Goal: Task Accomplishment & Management: Complete application form

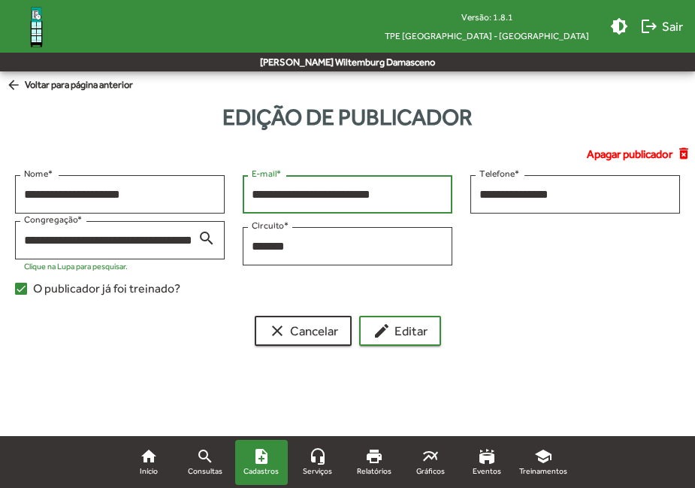
drag, startPoint x: 0, startPoint y: 0, endPoint x: 56, endPoint y: 89, distance: 105.3
click at [56, 89] on span "arrow_back Voltar para página anterior" at bounding box center [69, 85] width 127 height 17
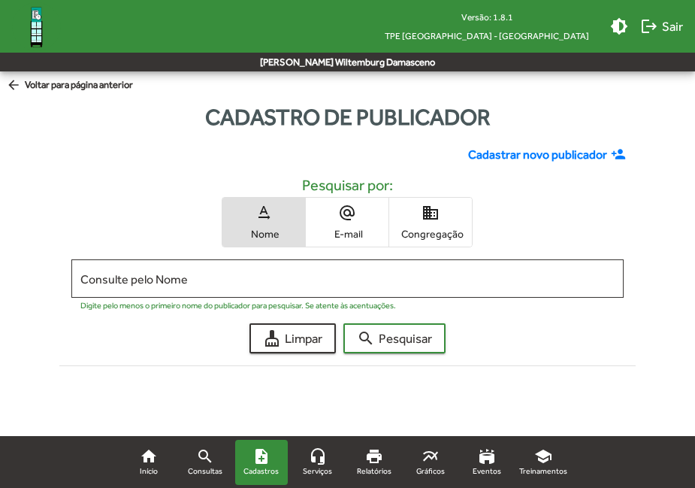
click at [247, 463] on link "note_add Cadastros" at bounding box center [261, 461] width 53 height 45
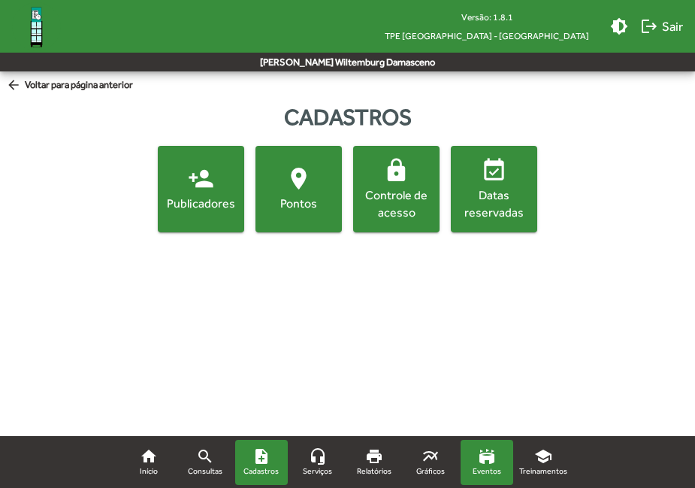
click at [488, 469] on span "Eventos" at bounding box center [487, 471] width 29 height 12
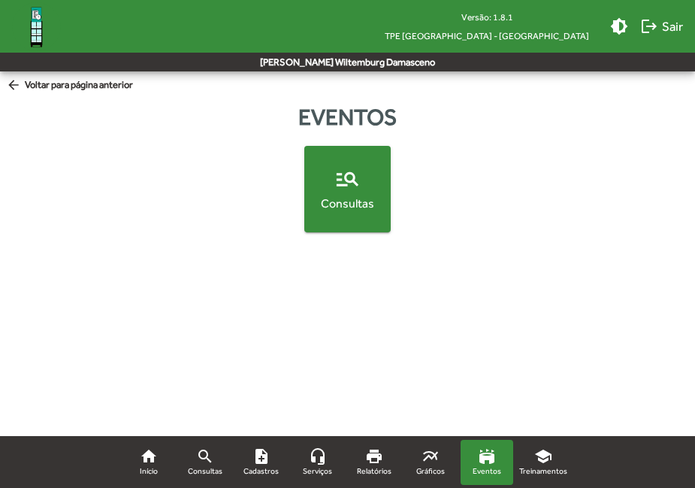
click at [539, 459] on mat-icon "school" at bounding box center [543, 456] width 18 height 18
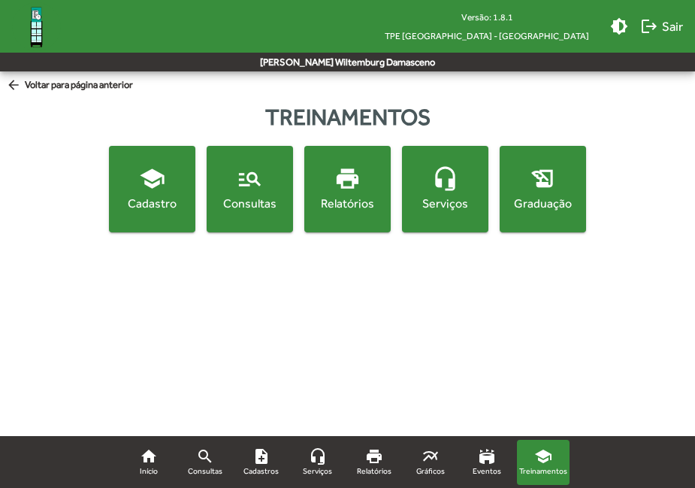
click at [164, 180] on mat-icon "school" at bounding box center [152, 178] width 26 height 26
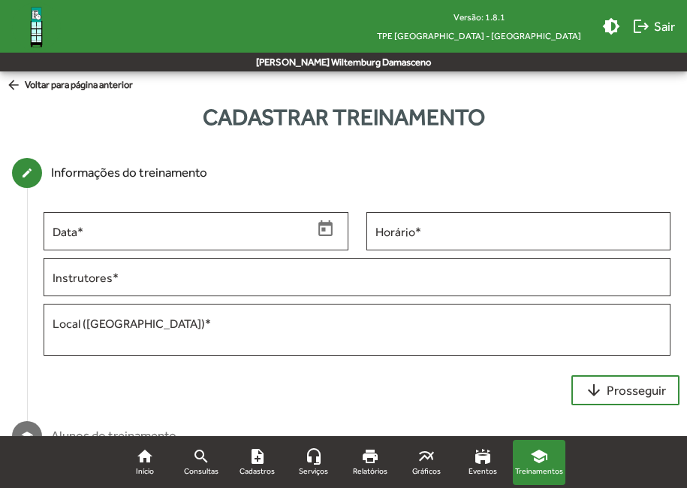
click at [16, 83] on mat-icon "arrow_back" at bounding box center [15, 85] width 19 height 17
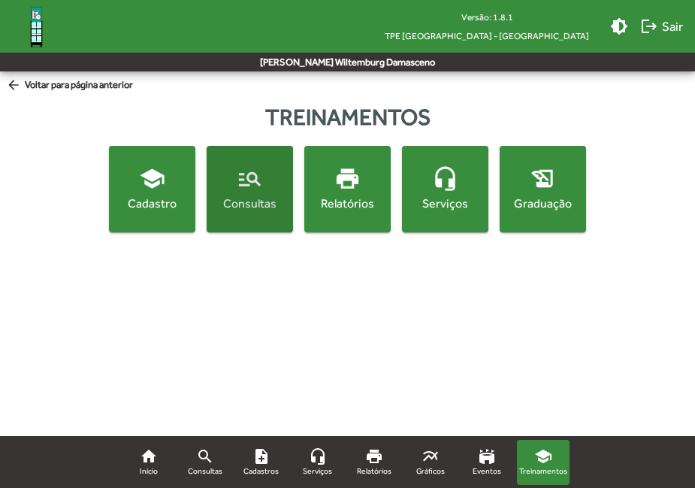
click at [234, 205] on div "Consultas" at bounding box center [250, 203] width 80 height 17
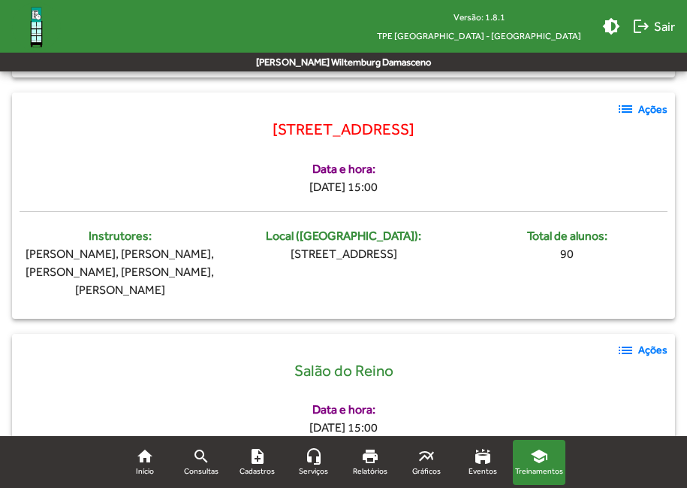
scroll to position [1699, 0]
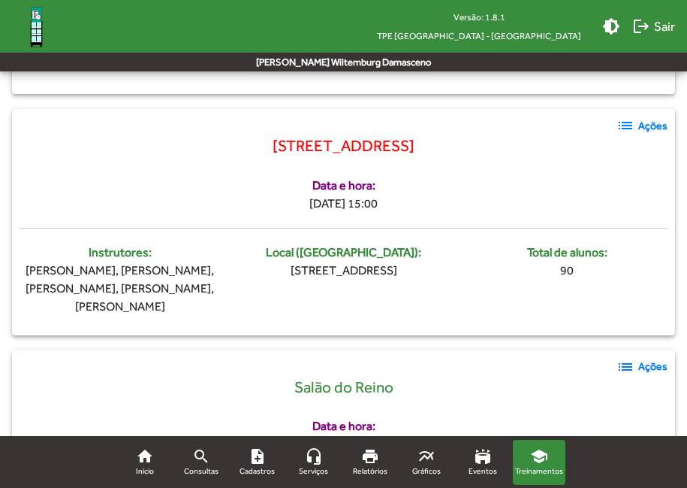
drag, startPoint x: 484, startPoint y: 149, endPoint x: 201, endPoint y: 166, distance: 283.0
click at [201, 166] on div "[STREET_ADDRESS]" at bounding box center [344, 155] width 648 height 42
copy span "[STREET_ADDRESS]"
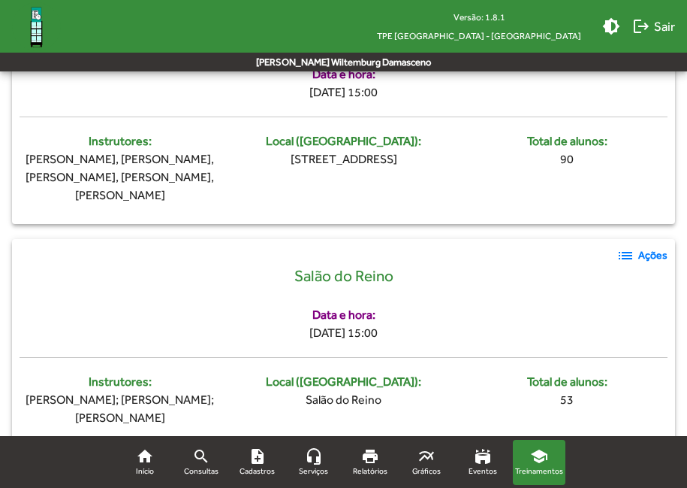
scroll to position [1849, 0]
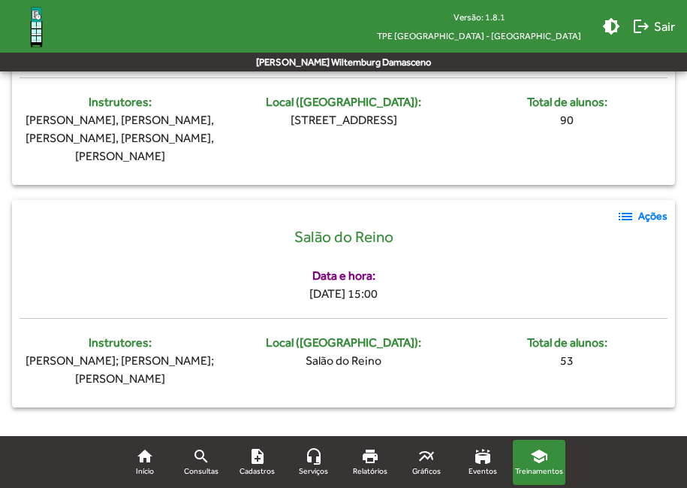
click at [624, 215] on mat-icon "list" at bounding box center [626, 216] width 18 height 18
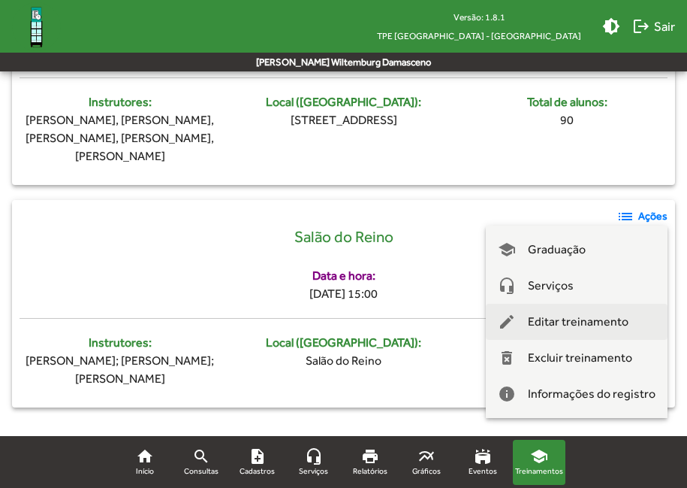
click at [578, 320] on span "Editar treinamento" at bounding box center [578, 322] width 101 height 36
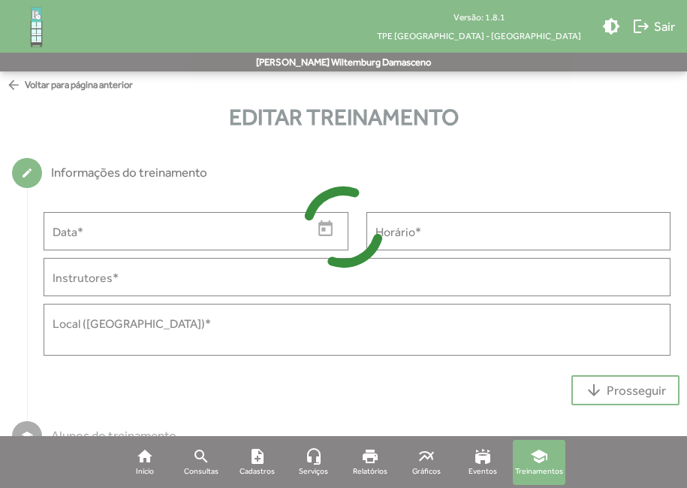
type input "**********"
type input "*****"
type input "**********"
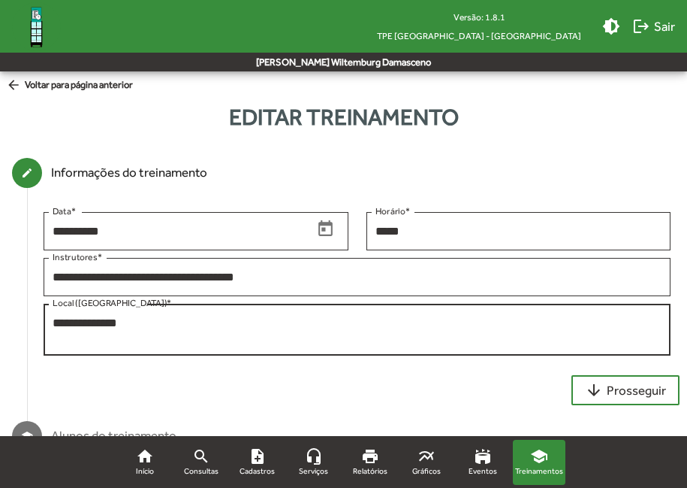
click at [287, 322] on textarea "**********" at bounding box center [357, 330] width 609 height 30
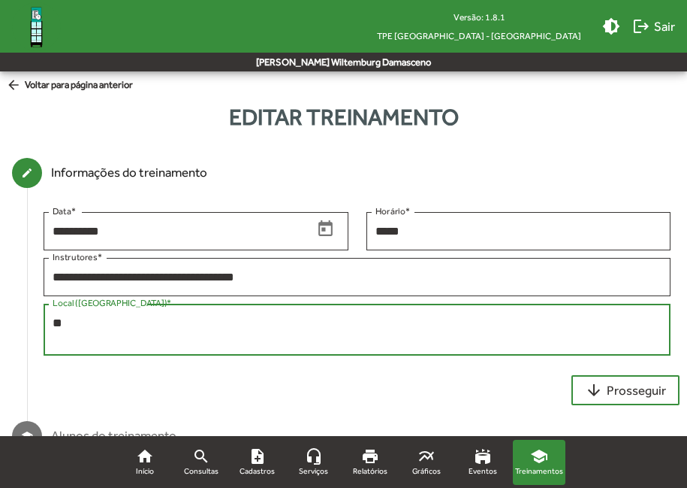
type textarea "*"
paste textarea "**********"
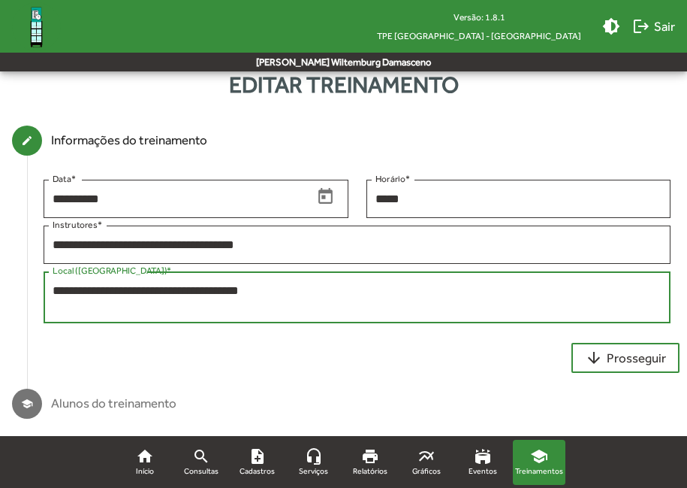
scroll to position [50, 0]
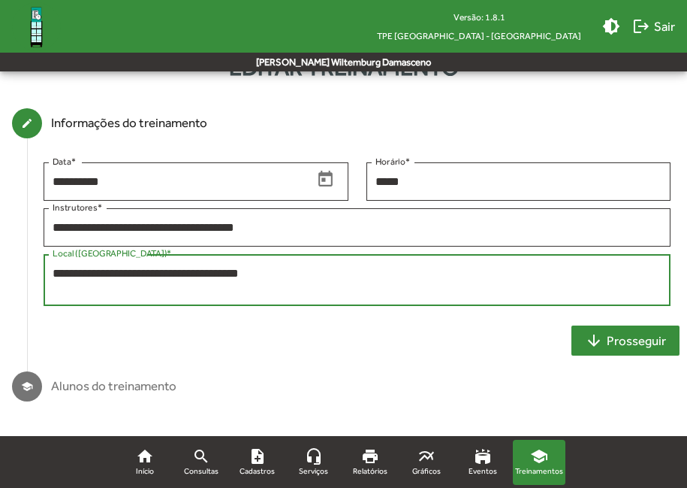
type textarea "**********"
click at [651, 337] on span "arrow_downward Prosseguir" at bounding box center [625, 340] width 81 height 27
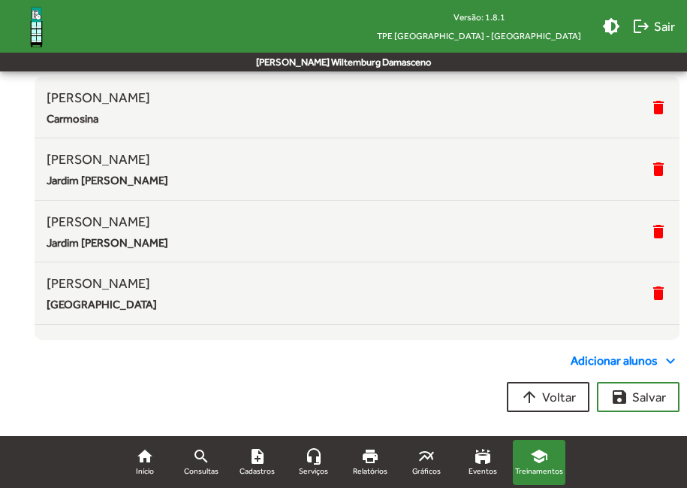
scroll to position [225, 0]
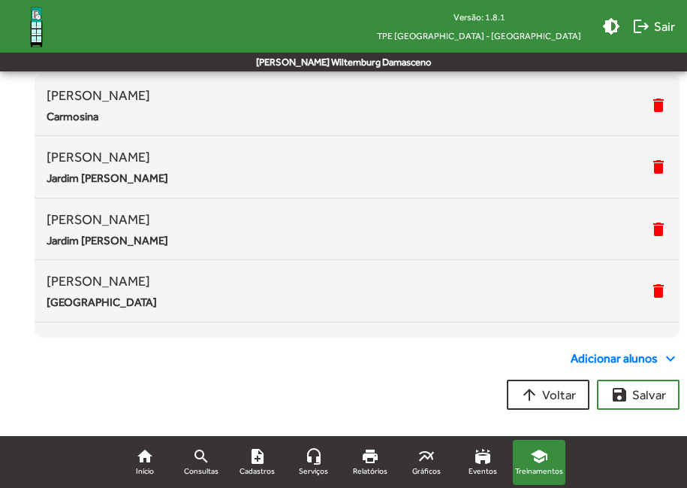
click at [584, 358] on span "Adicionar alunos expand_more" at bounding box center [625, 358] width 109 height 18
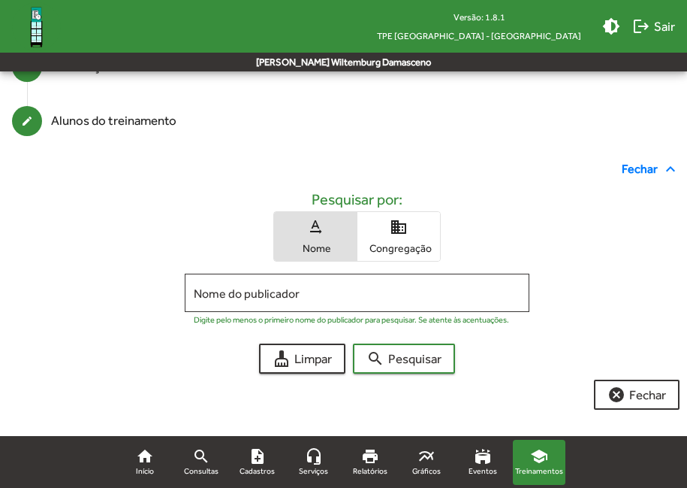
click at [427, 249] on span "Congregação" at bounding box center [398, 248] width 75 height 14
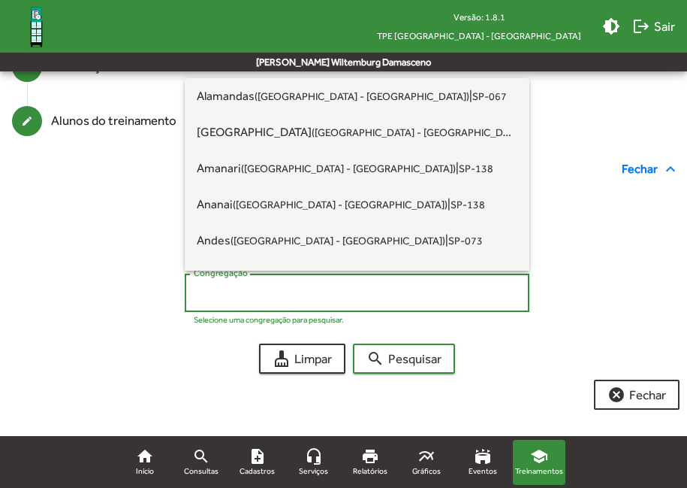
click at [450, 295] on input "Congregação" at bounding box center [357, 293] width 326 height 14
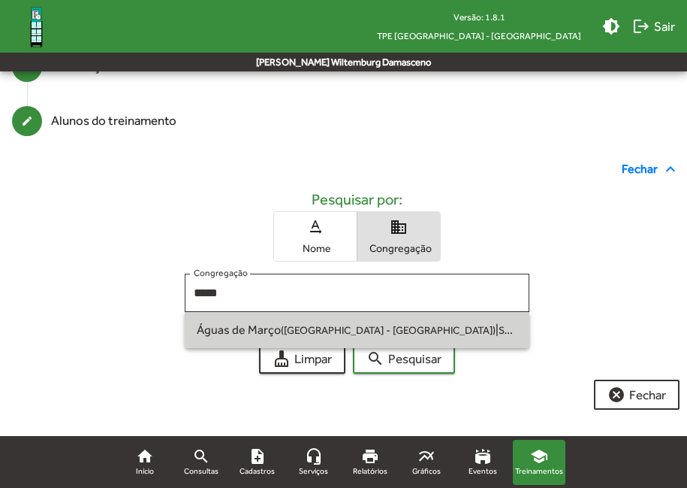
click at [437, 326] on span "Águas de Março (São Paulo - SP) | SP-019" at bounding box center [357, 330] width 320 height 36
type input "**********"
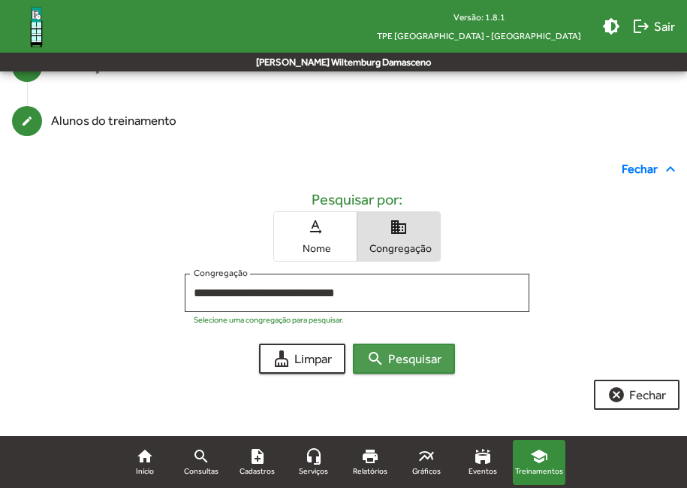
click at [429, 354] on span "search Pesquisar" at bounding box center [404, 358] width 75 height 27
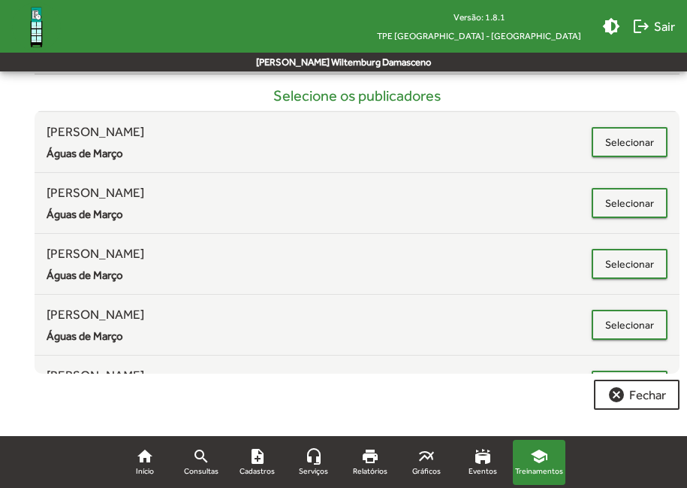
scroll to position [406, 0]
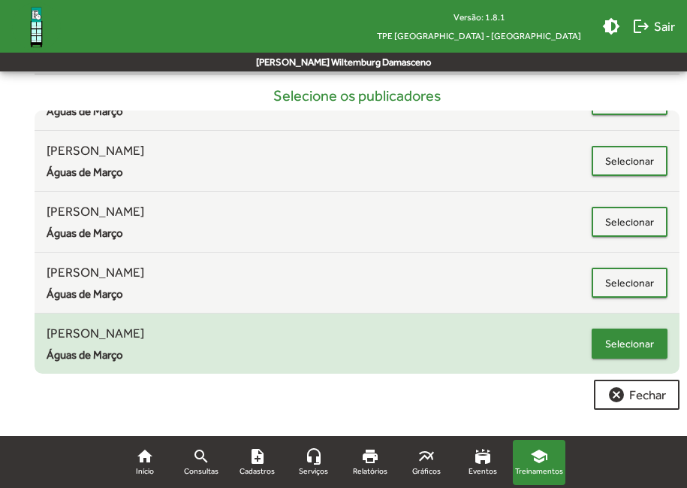
click at [633, 349] on span "Selecionar" at bounding box center [630, 343] width 49 height 27
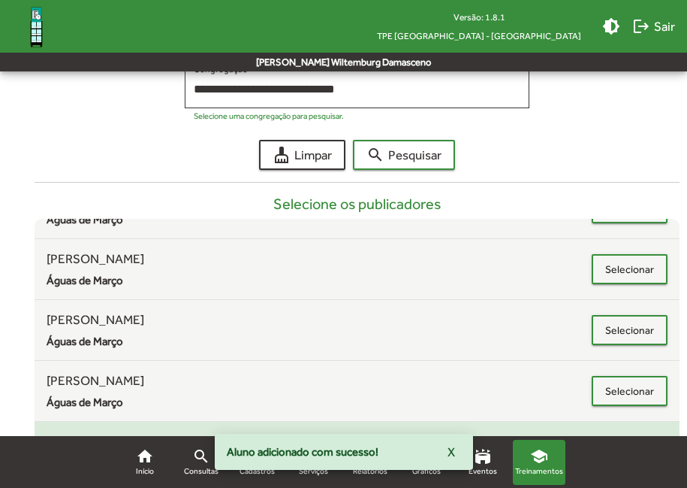
scroll to position [117, 0]
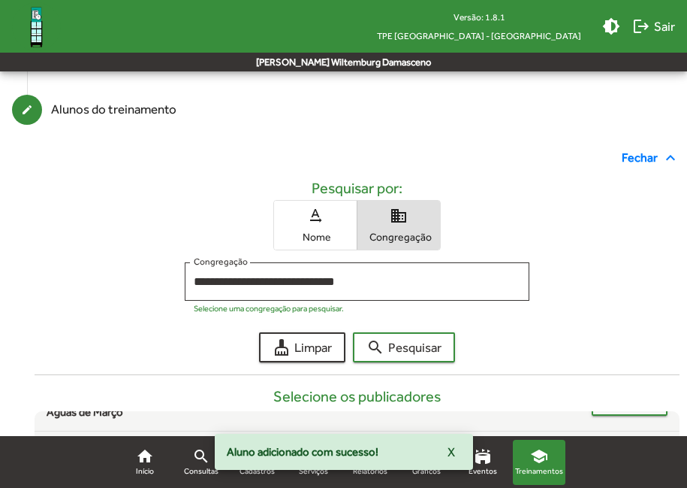
click at [306, 225] on span "text_rotation_none Nome" at bounding box center [315, 225] width 83 height 49
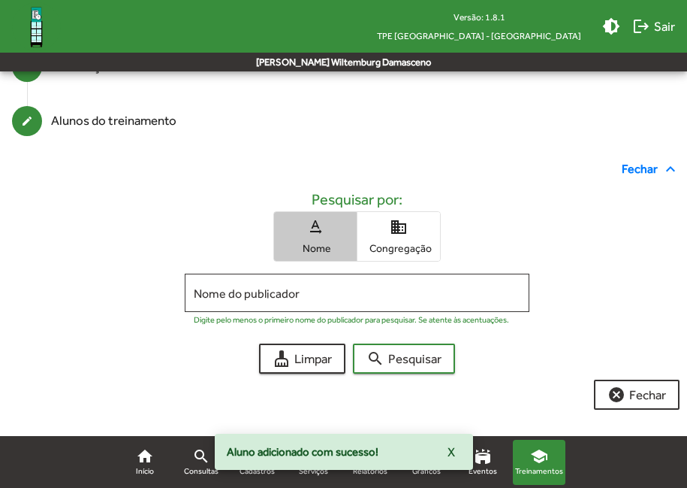
scroll to position [106, 0]
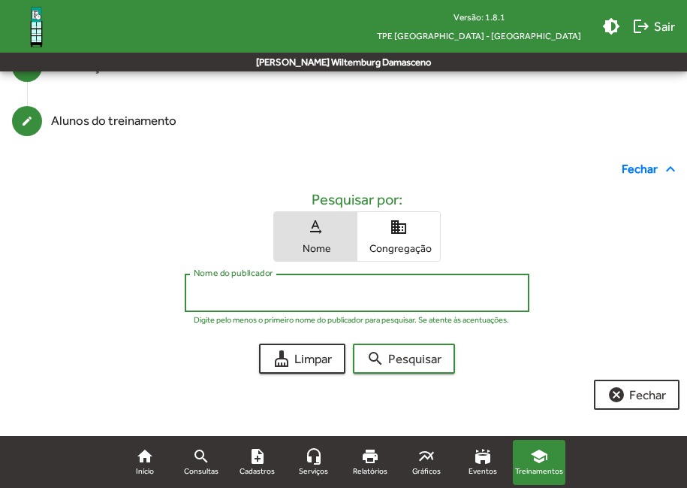
click at [308, 288] on input "Nome do publicador" at bounding box center [357, 293] width 326 height 14
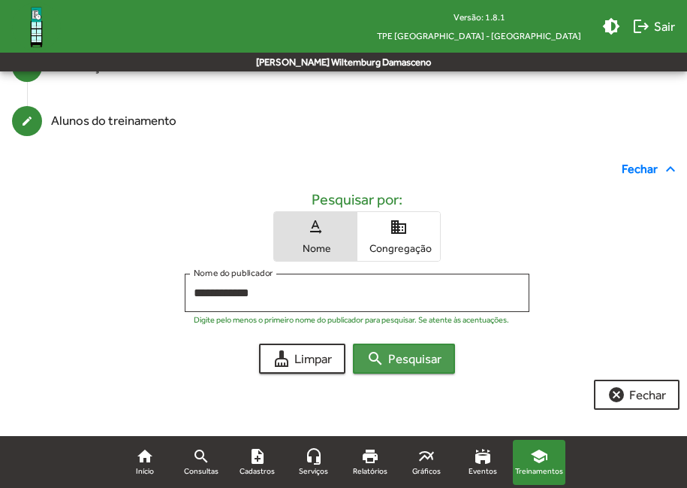
click at [389, 364] on span "search Pesquisar" at bounding box center [404, 358] width 75 height 27
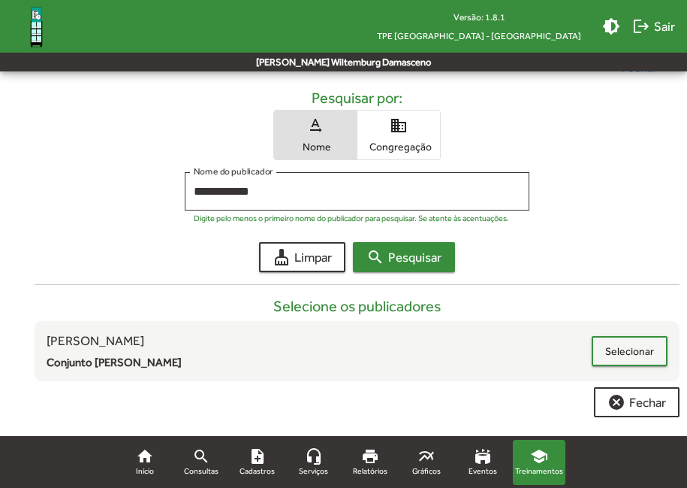
scroll to position [215, 0]
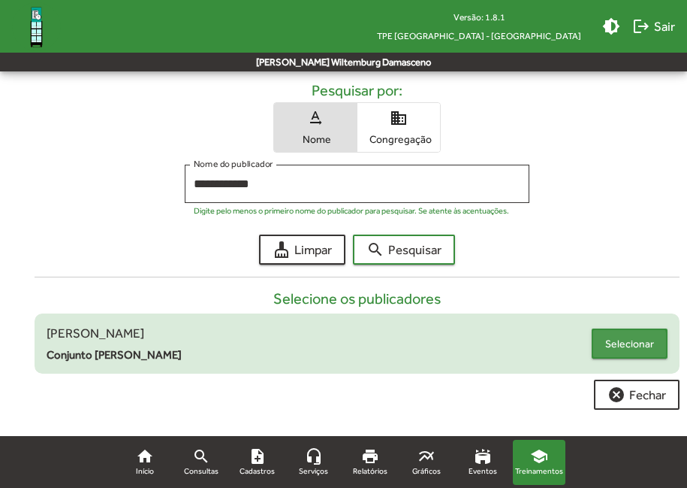
click at [607, 346] on span "Selecionar" at bounding box center [630, 343] width 49 height 27
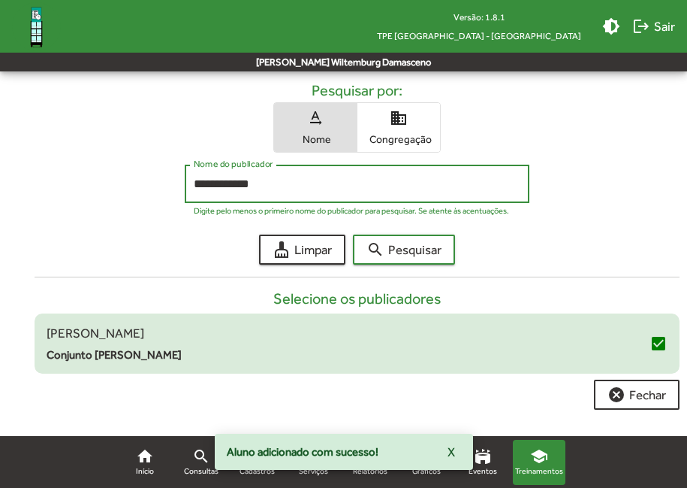
drag, startPoint x: 298, startPoint y: 184, endPoint x: 154, endPoint y: 197, distance: 144.1
click at [154, 197] on div "**********" at bounding box center [357, 194] width 621 height 58
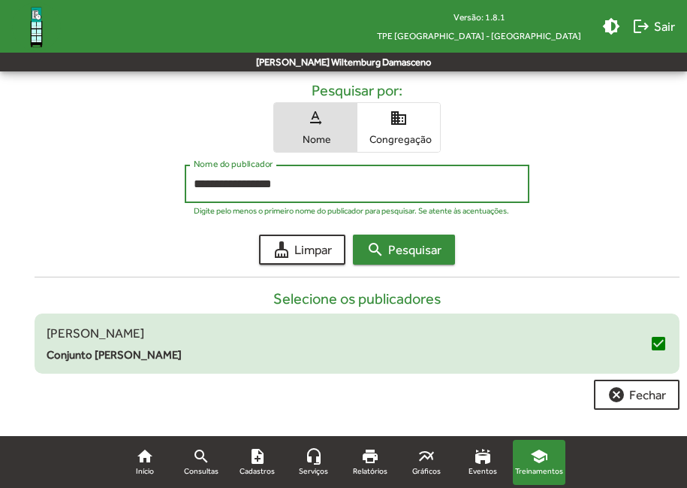
type input "**********"
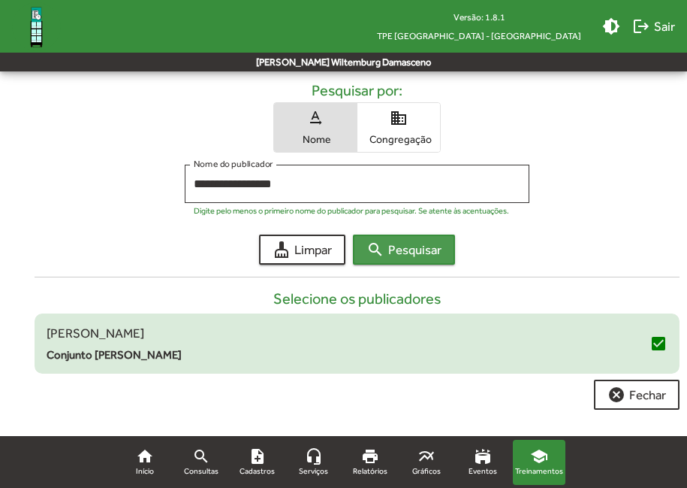
click at [431, 254] on span "search Pesquisar" at bounding box center [404, 249] width 75 height 27
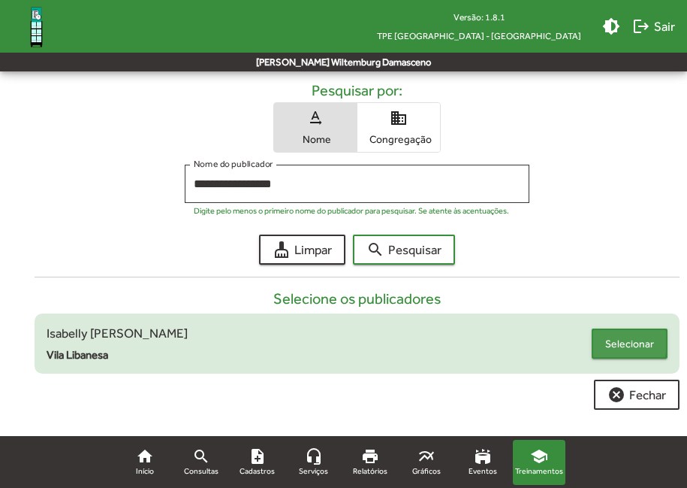
click at [608, 342] on span "Selecionar" at bounding box center [630, 343] width 49 height 27
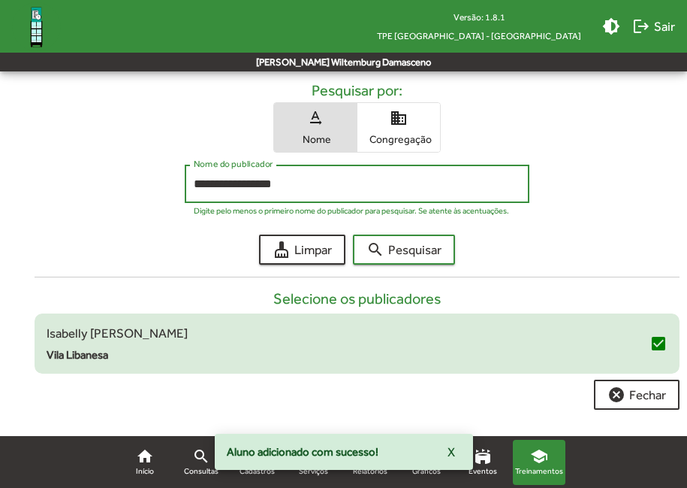
drag, startPoint x: 280, startPoint y: 183, endPoint x: 181, endPoint y: 195, distance: 99.8
click at [181, 195] on div "**********" at bounding box center [357, 188] width 362 height 46
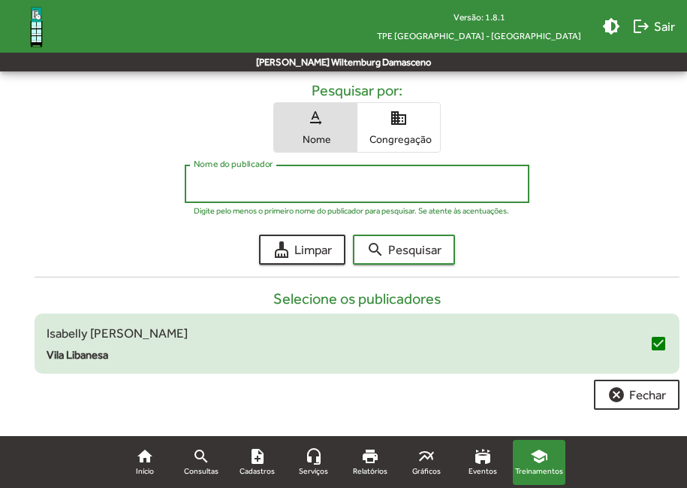
click at [212, 189] on input "Nome do publicador" at bounding box center [357, 184] width 326 height 14
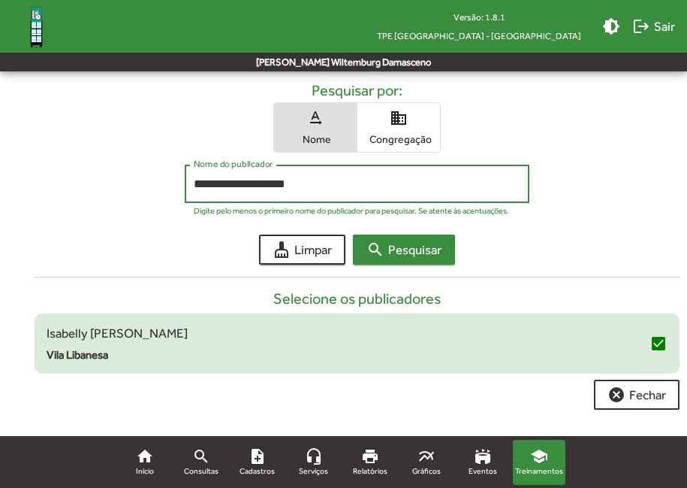
type input "**********"
click at [373, 248] on mat-icon "search" at bounding box center [376, 249] width 18 height 18
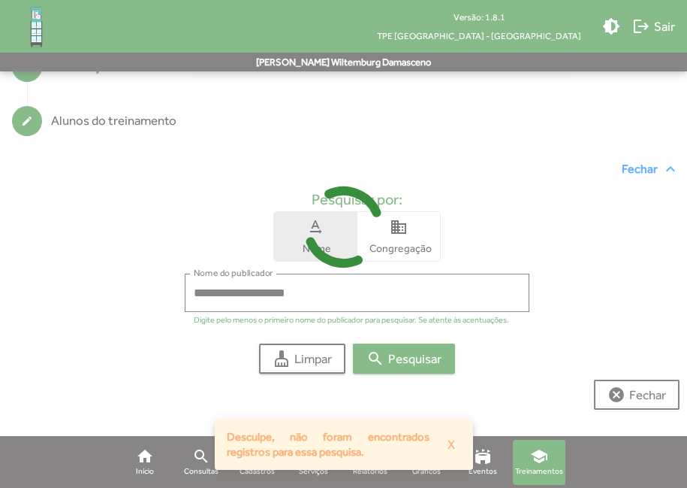
scroll to position [106, 0]
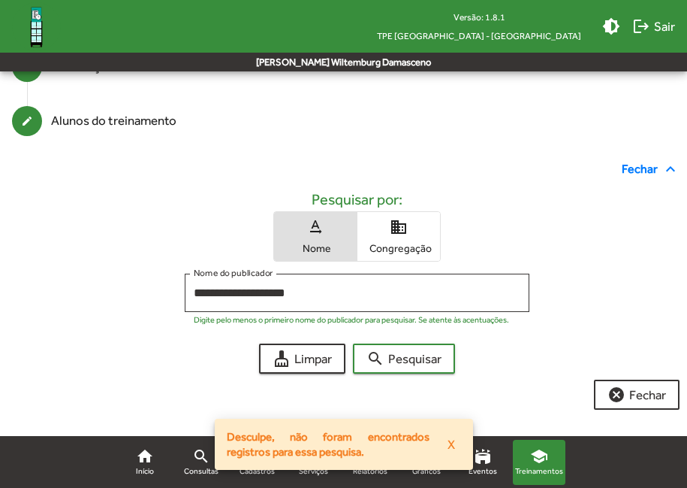
click at [403, 236] on span "domain Congregação" at bounding box center [399, 236] width 83 height 49
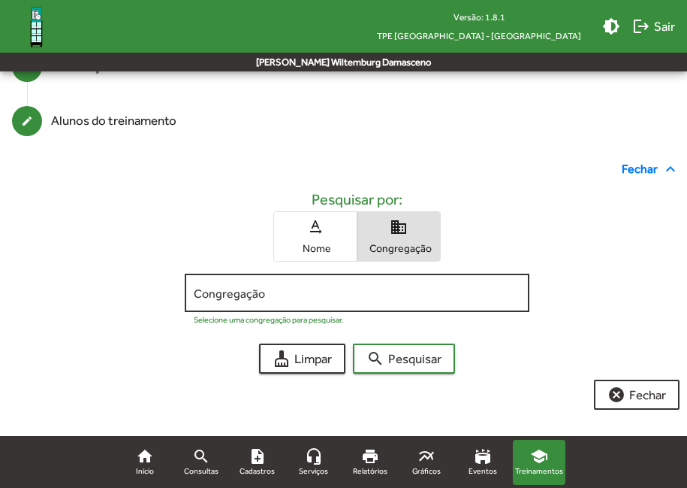
click at [409, 277] on div "Congregação" at bounding box center [357, 290] width 326 height 41
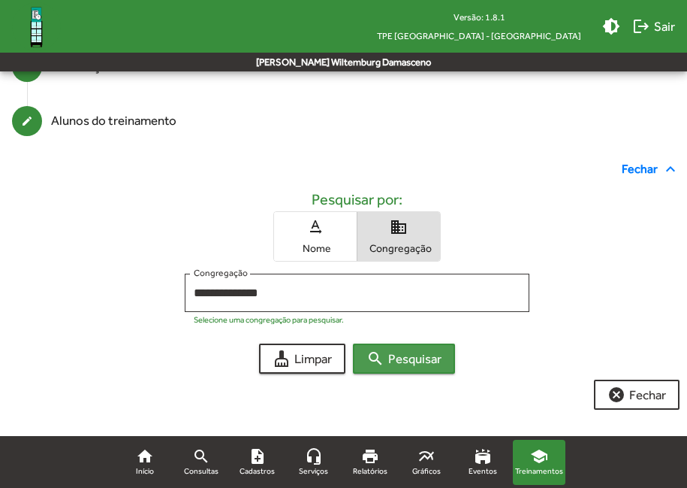
click at [415, 361] on span "search Pesquisar" at bounding box center [404, 358] width 75 height 27
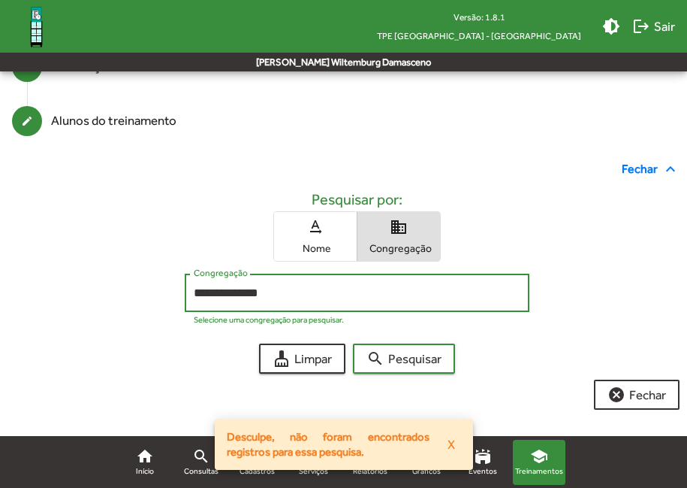
click at [231, 291] on input "**********" at bounding box center [357, 293] width 326 height 14
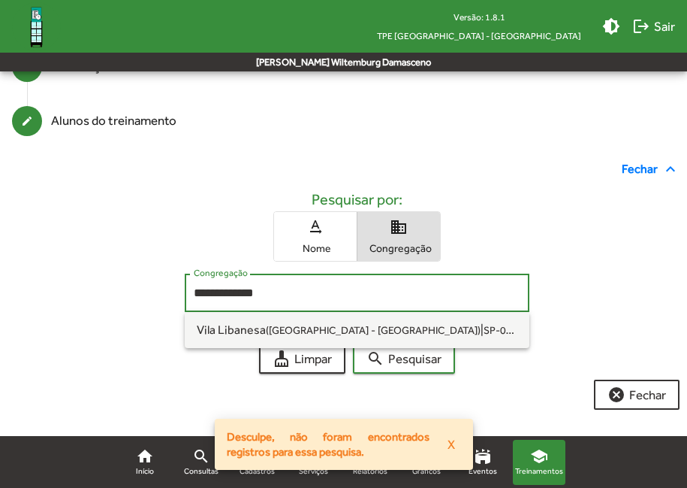
click at [353, 343] on button "search Pesquisar" at bounding box center [404, 358] width 102 height 30
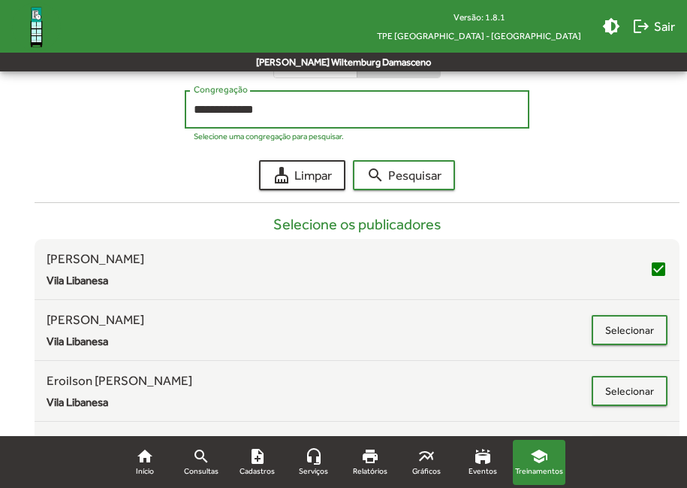
scroll to position [267, 0]
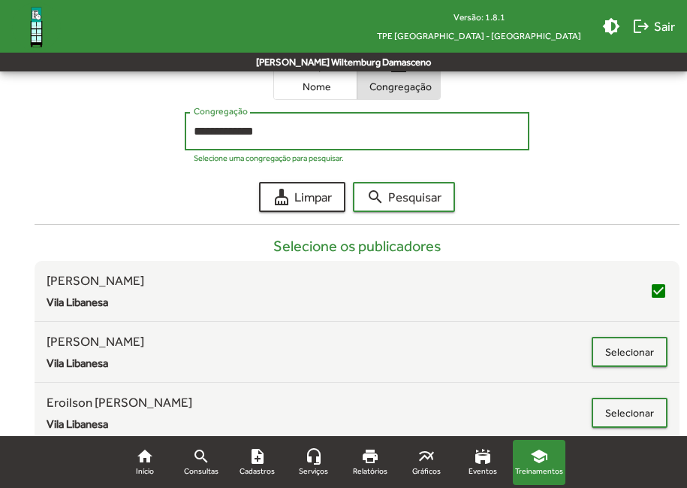
drag, startPoint x: 265, startPoint y: 134, endPoint x: 158, endPoint y: 128, distance: 107.6
click at [158, 128] on div "**********" at bounding box center [357, 141] width 621 height 58
click at [353, 182] on button "search Pesquisar" at bounding box center [404, 197] width 102 height 30
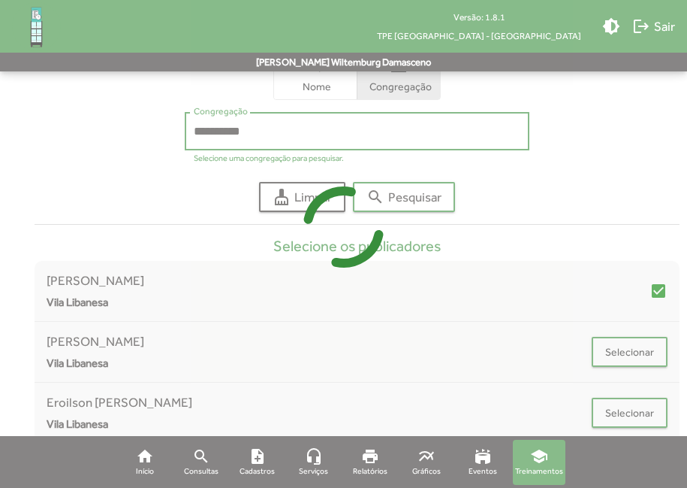
scroll to position [106, 0]
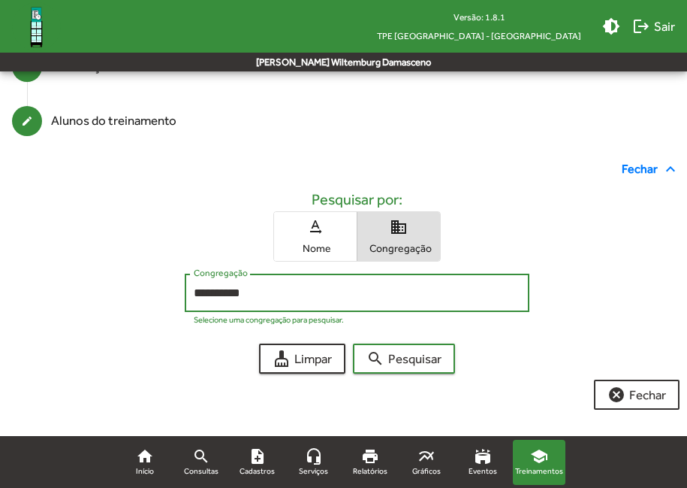
drag, startPoint x: 265, startPoint y: 293, endPoint x: 168, endPoint y: 287, distance: 97.9
click at [168, 287] on div "**********" at bounding box center [357, 302] width 621 height 58
type input "**********"
click at [353, 343] on button "search Pesquisar" at bounding box center [404, 358] width 102 height 30
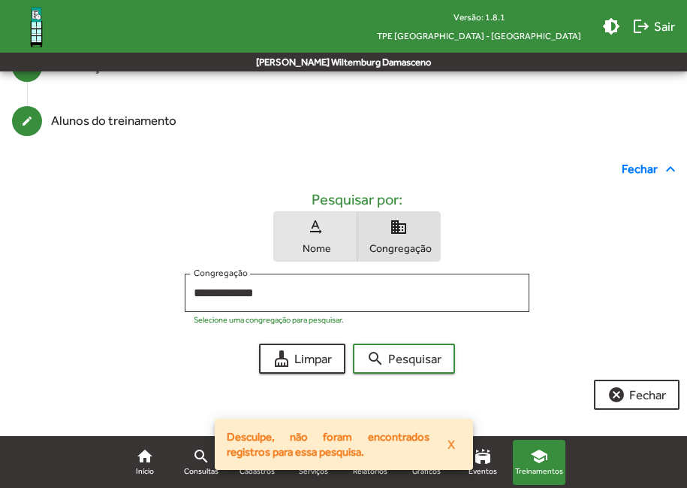
click at [301, 246] on span "Nome" at bounding box center [315, 248] width 75 height 14
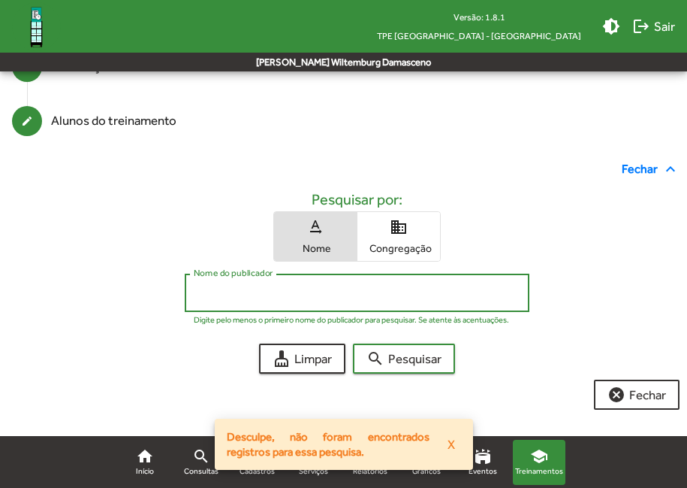
click at [304, 289] on input "Nome do publicador" at bounding box center [357, 293] width 326 height 14
click at [353, 343] on button "search Pesquisar" at bounding box center [404, 358] width 102 height 30
drag, startPoint x: 257, startPoint y: 291, endPoint x: 159, endPoint y: 282, distance: 98.1
click at [159, 282] on div "**********" at bounding box center [357, 302] width 621 height 58
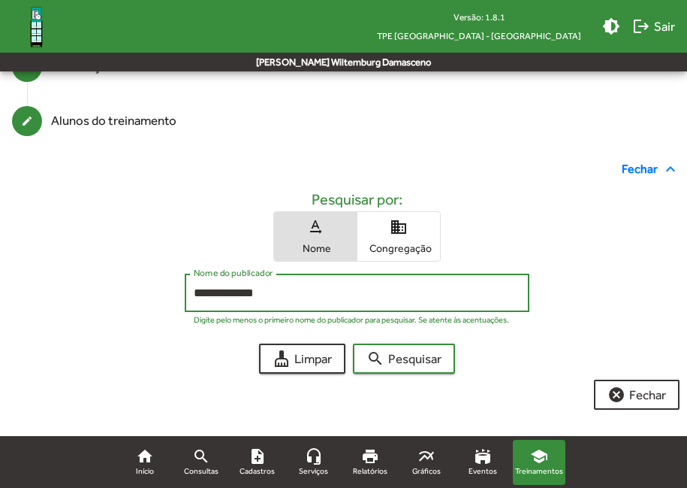
type input "**********"
click at [353, 343] on button "search Pesquisar" at bounding box center [404, 358] width 102 height 30
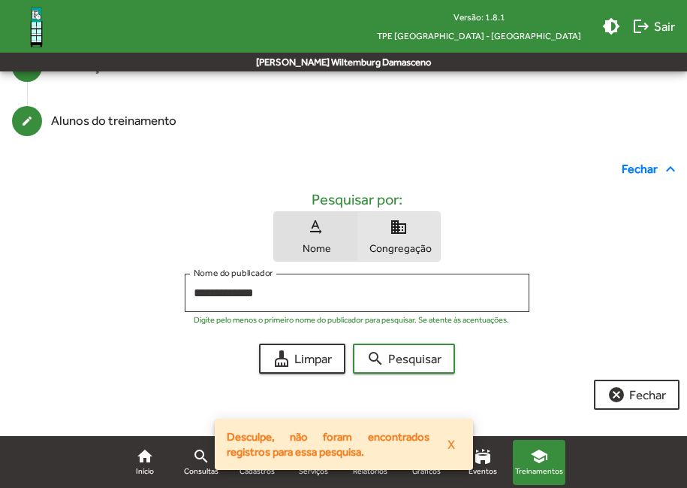
click at [380, 245] on span "Congregação" at bounding box center [398, 248] width 75 height 14
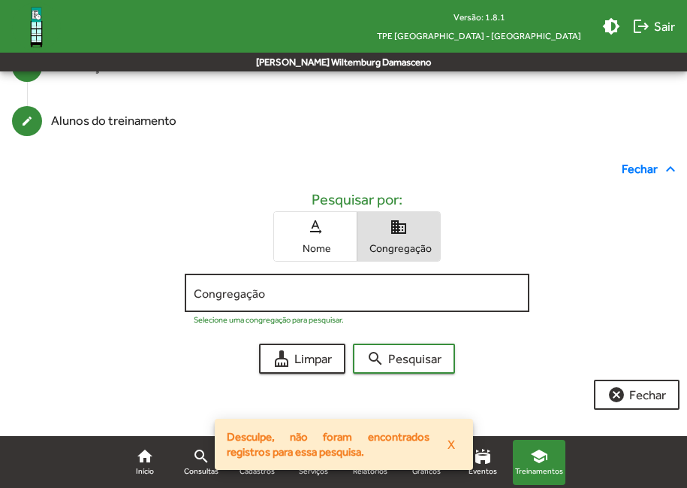
click at [366, 288] on input "Congregação" at bounding box center [357, 293] width 326 height 14
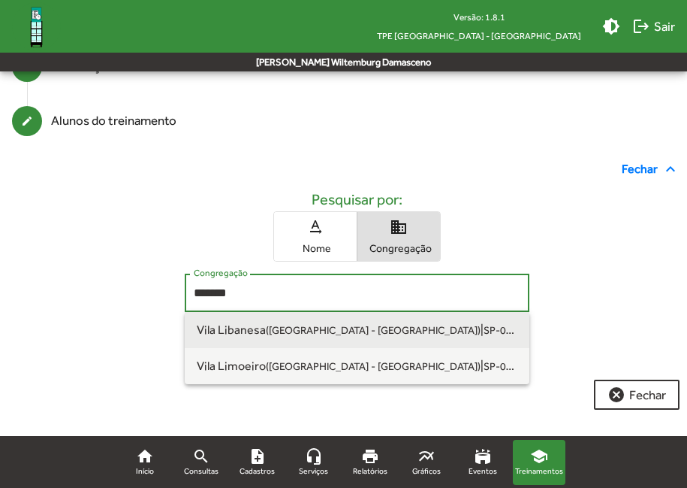
click at [484, 328] on small "SP-078" at bounding box center [501, 329] width 35 height 14
type input "**********"
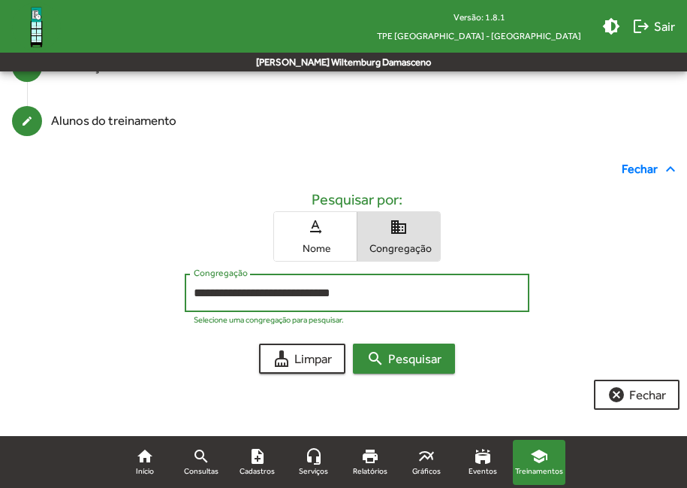
click at [433, 367] on span "search Pesquisar" at bounding box center [404, 358] width 75 height 27
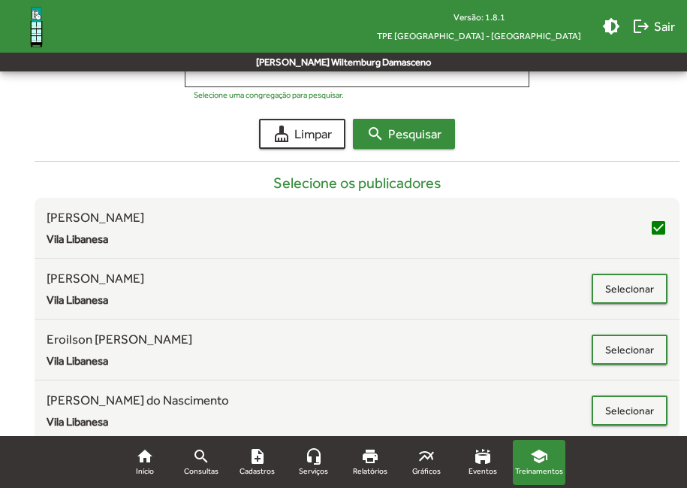
scroll to position [331, 0]
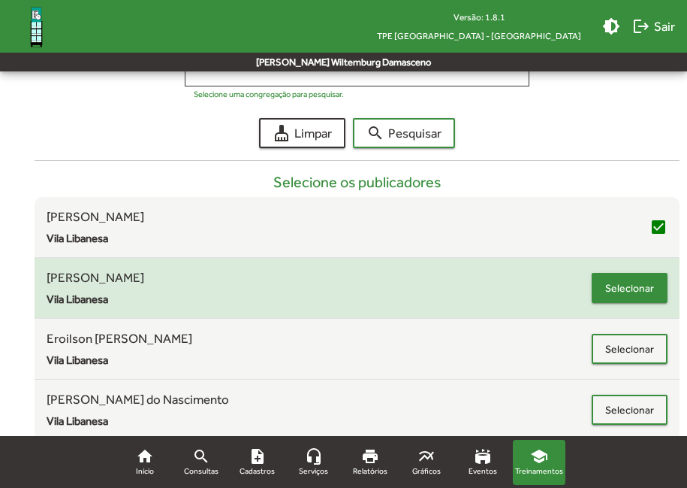
click at [619, 298] on span "Selecionar" at bounding box center [630, 287] width 49 height 27
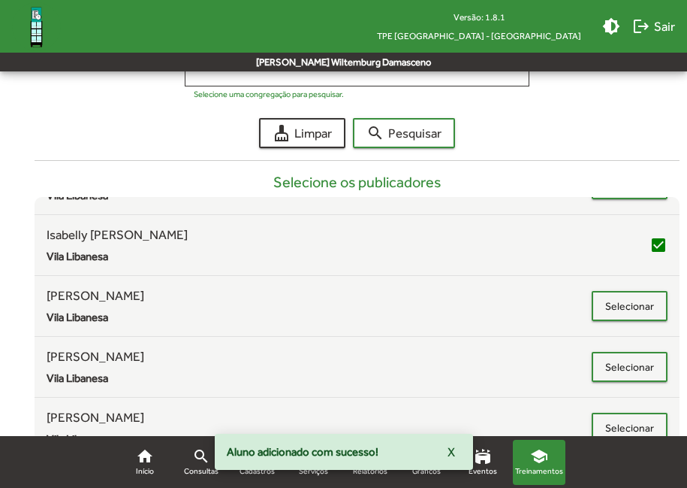
scroll to position [301, 0]
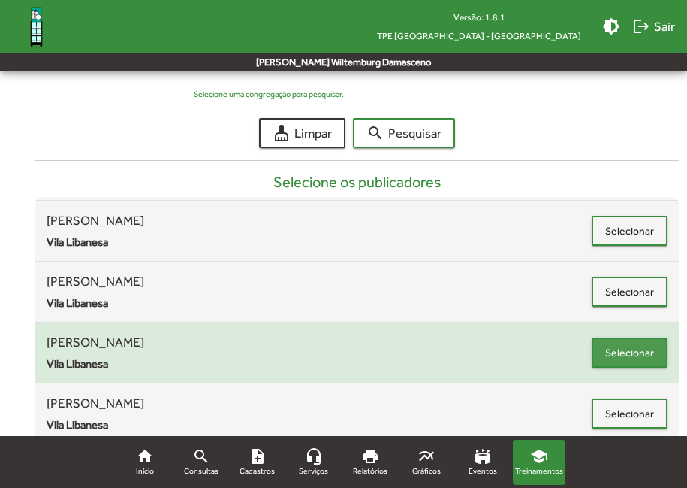
click at [606, 355] on span "Selecionar" at bounding box center [630, 352] width 49 height 27
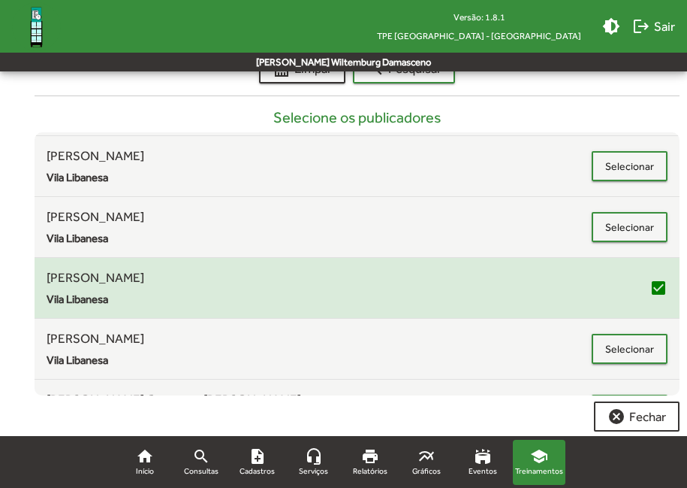
scroll to position [418, 0]
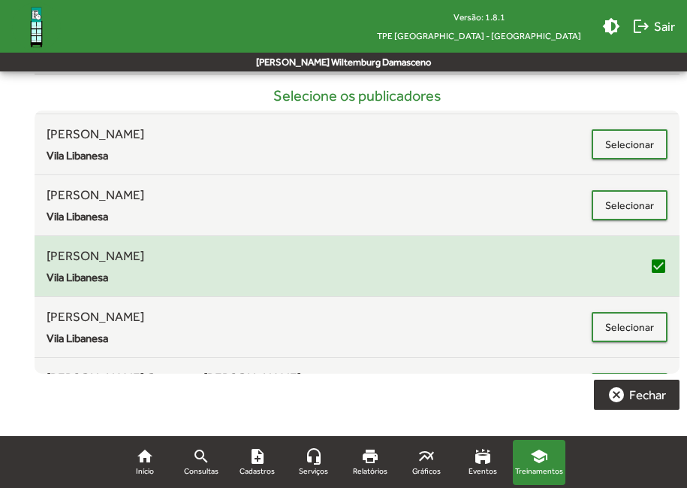
click at [647, 401] on span "cancel Fechar" at bounding box center [637, 394] width 59 height 27
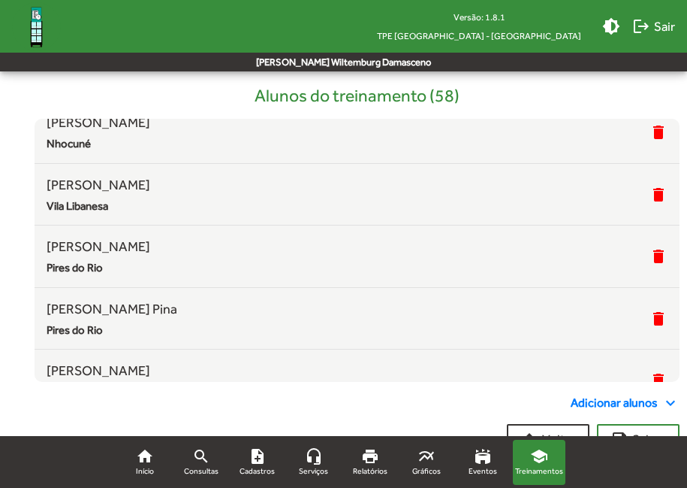
scroll to position [225, 0]
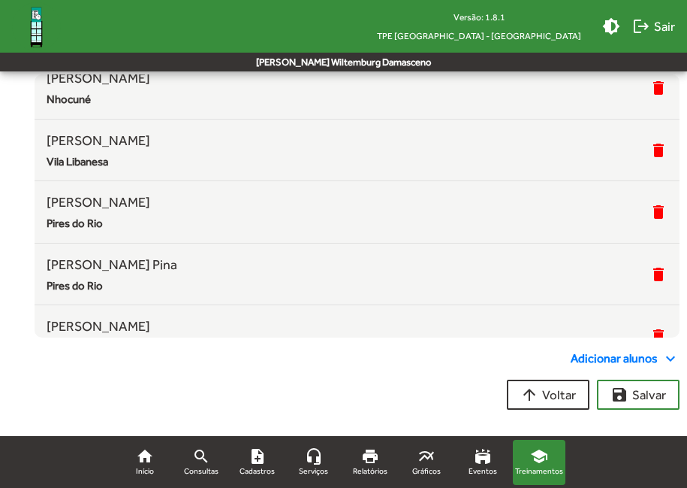
click at [616, 357] on span "Adicionar alunos expand_more" at bounding box center [625, 358] width 109 height 18
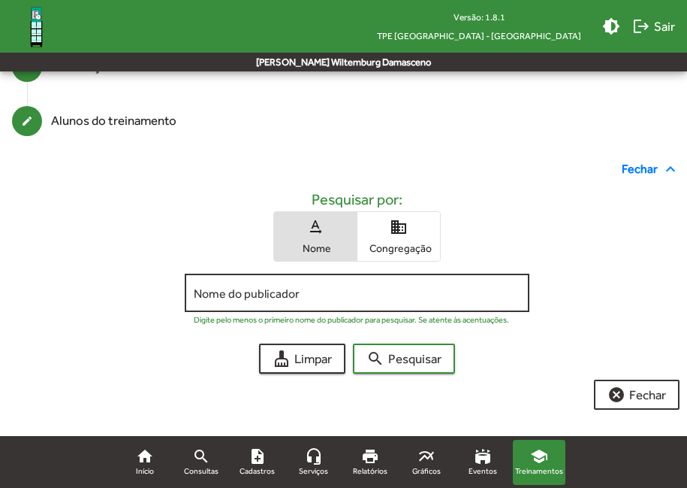
click at [415, 292] on input "Nome do publicador" at bounding box center [357, 293] width 326 height 14
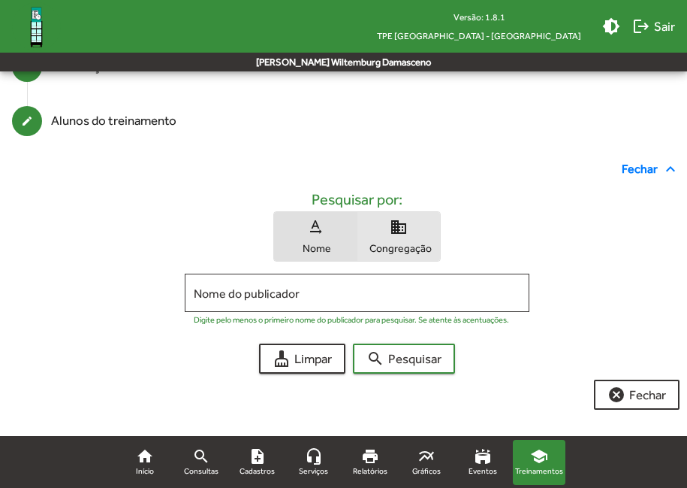
click at [378, 250] on span "Congregação" at bounding box center [398, 248] width 75 height 14
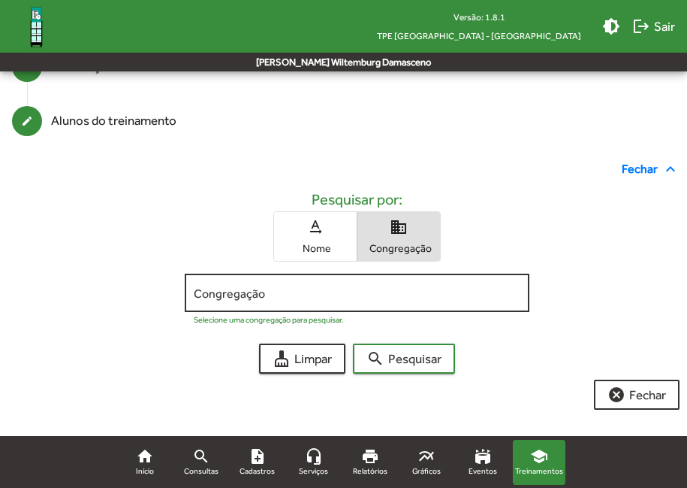
click at [369, 306] on div "Congregação" at bounding box center [357, 290] width 326 height 41
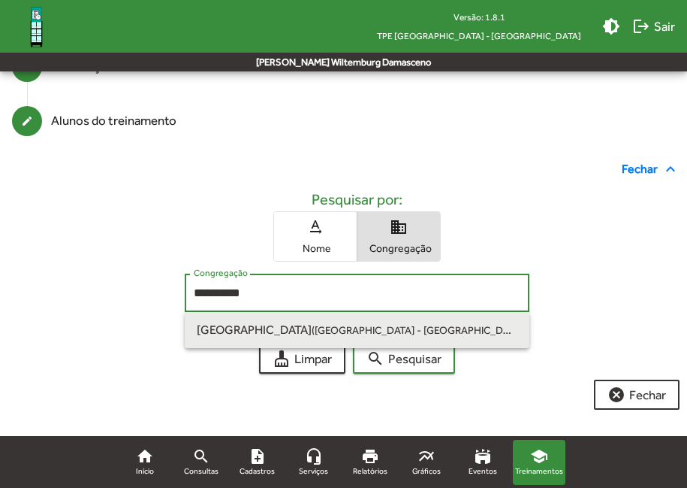
click at [530, 336] on small "SP-115" at bounding box center [547, 330] width 35 height 12
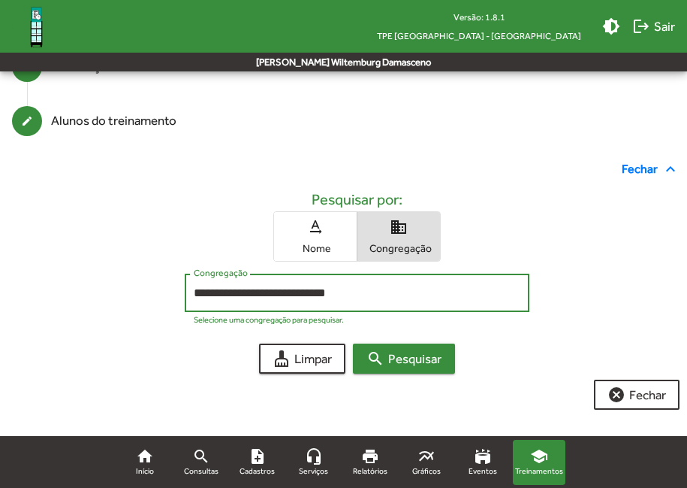
click at [366, 358] on button "search Pesquisar" at bounding box center [404, 358] width 102 height 30
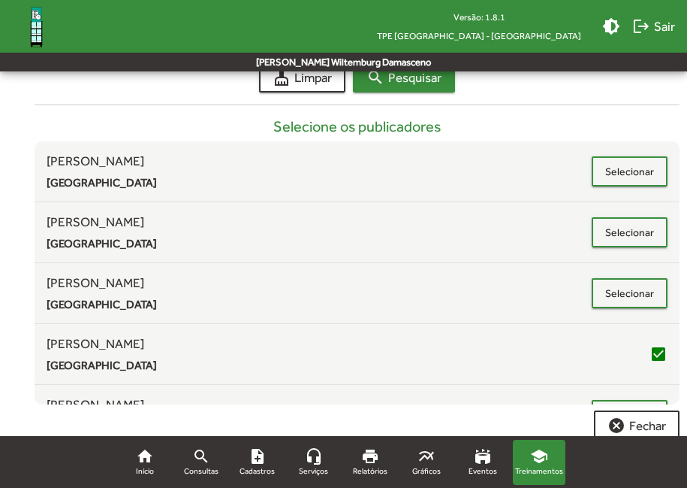
scroll to position [391, 0]
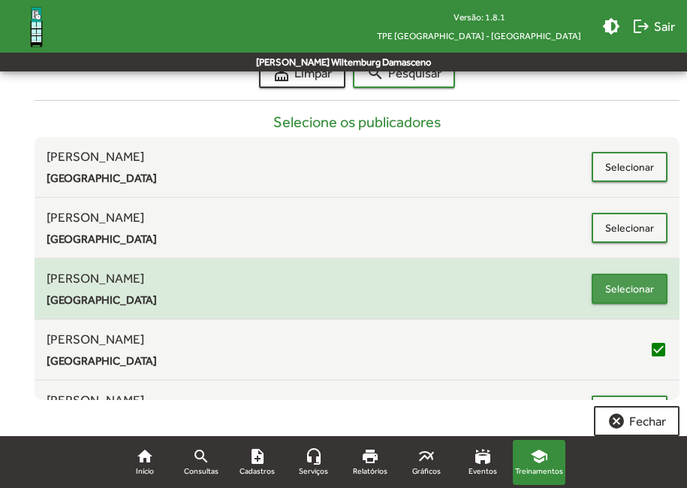
click at [614, 286] on span "Selecionar" at bounding box center [630, 288] width 49 height 27
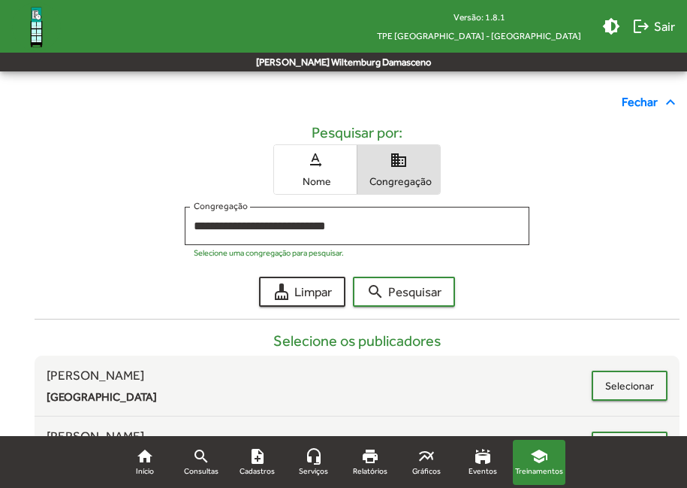
scroll to position [171, 0]
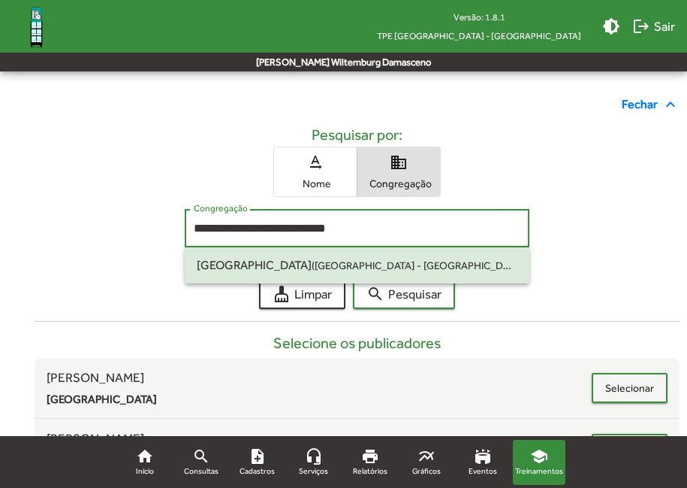
drag, startPoint x: 393, startPoint y: 223, endPoint x: 162, endPoint y: 246, distance: 231.8
click at [162, 246] on div "**********" at bounding box center [357, 238] width 621 height 58
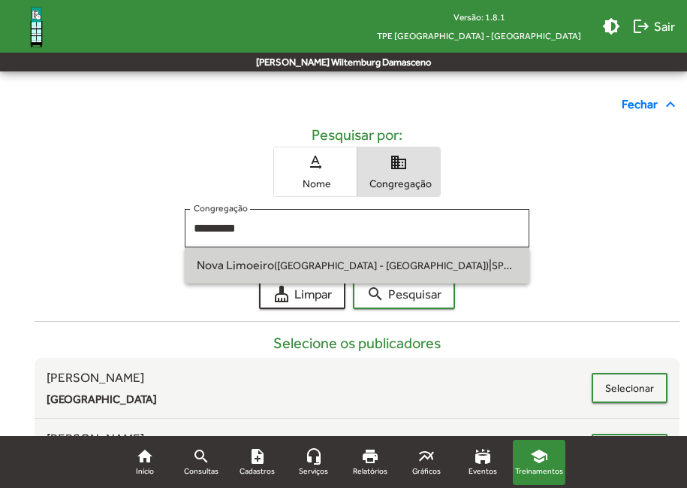
click at [223, 270] on span "Nova Limoeiro (São Paulo - SP)" at bounding box center [343, 265] width 292 height 14
type input "**********"
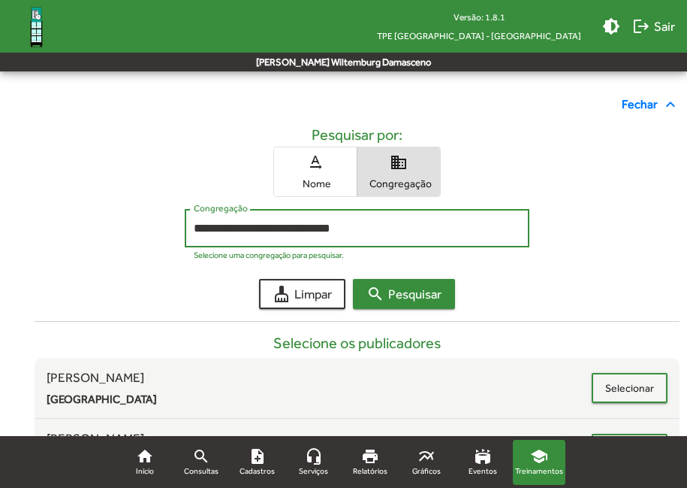
click at [408, 299] on span "search Pesquisar" at bounding box center [404, 293] width 75 height 27
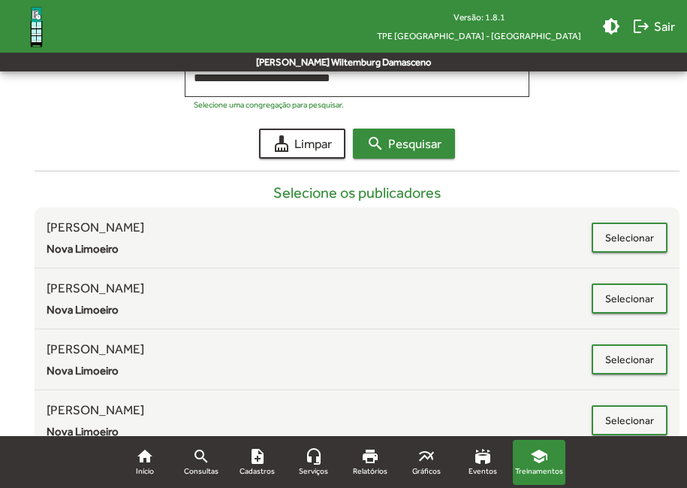
scroll to position [396, 0]
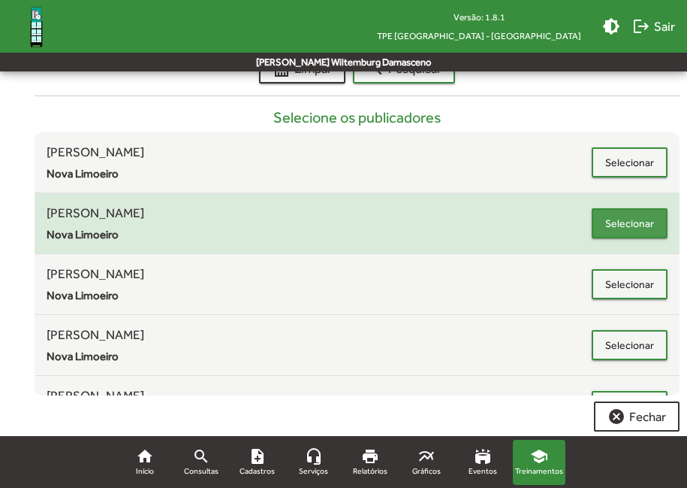
click at [635, 221] on span "Selecionar" at bounding box center [630, 223] width 49 height 27
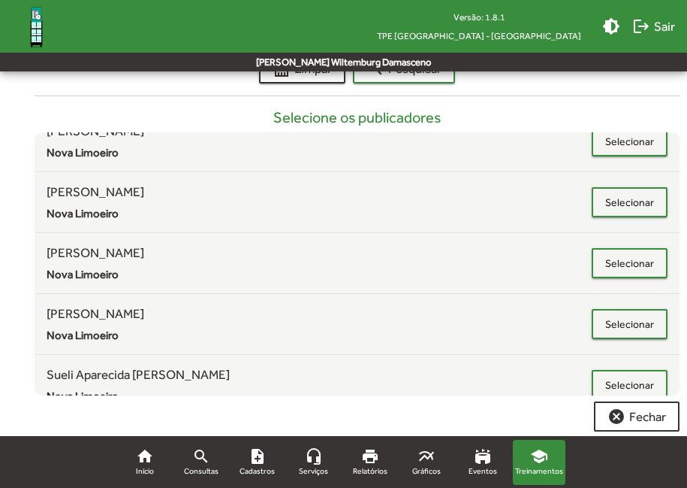
scroll to position [284, 0]
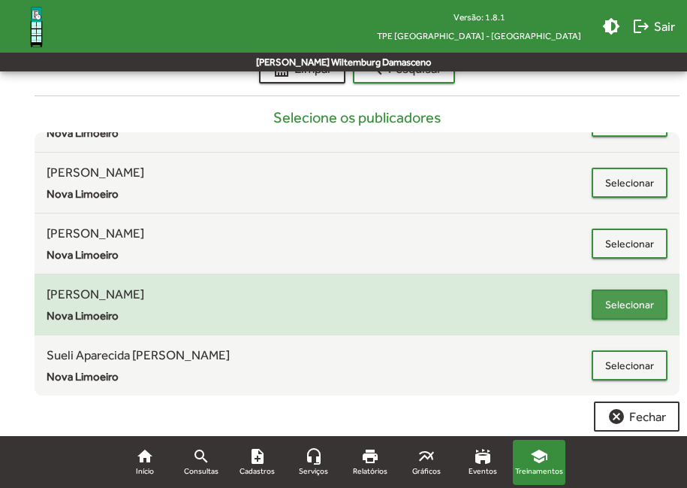
click at [606, 308] on span "Selecionar" at bounding box center [630, 304] width 49 height 27
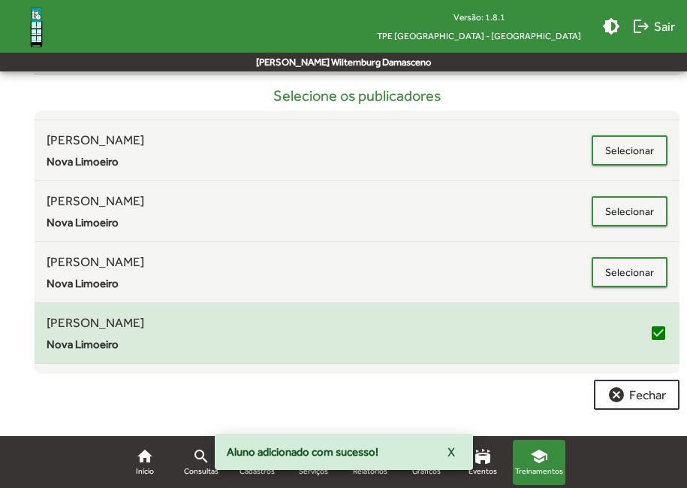
scroll to position [209, 0]
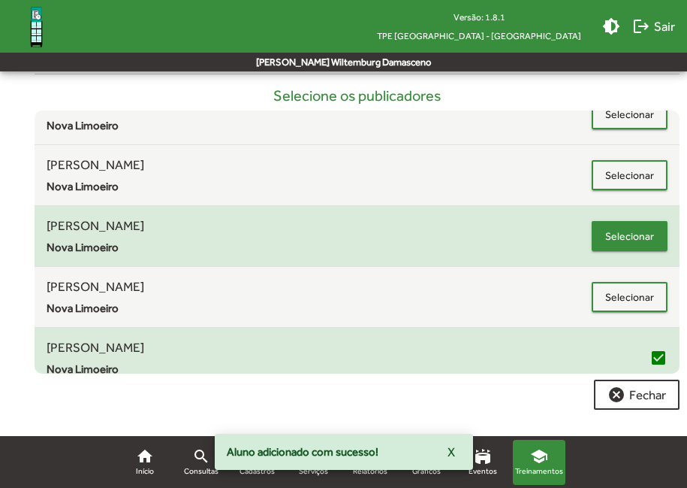
click at [615, 232] on span "Selecionar" at bounding box center [630, 235] width 49 height 27
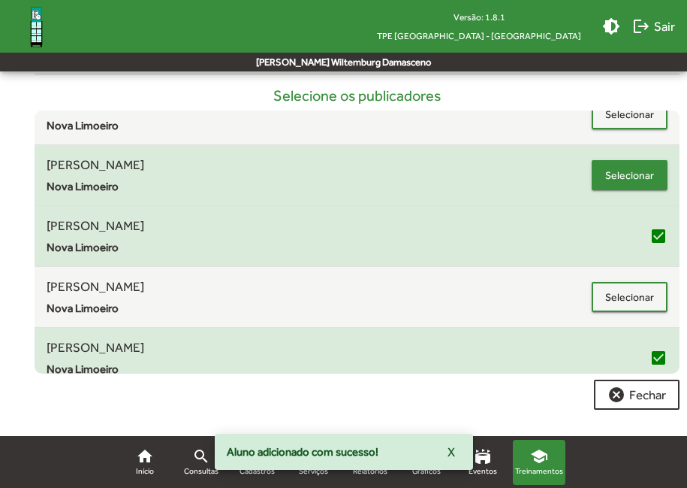
click at [630, 171] on span "Selecionar" at bounding box center [630, 175] width 49 height 27
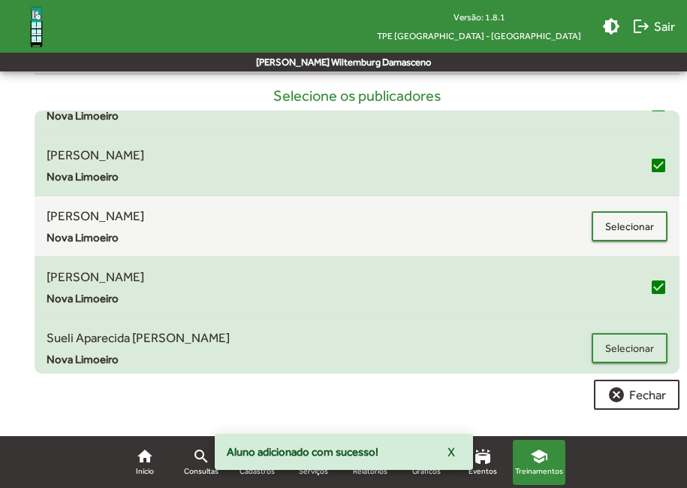
scroll to position [284, 0]
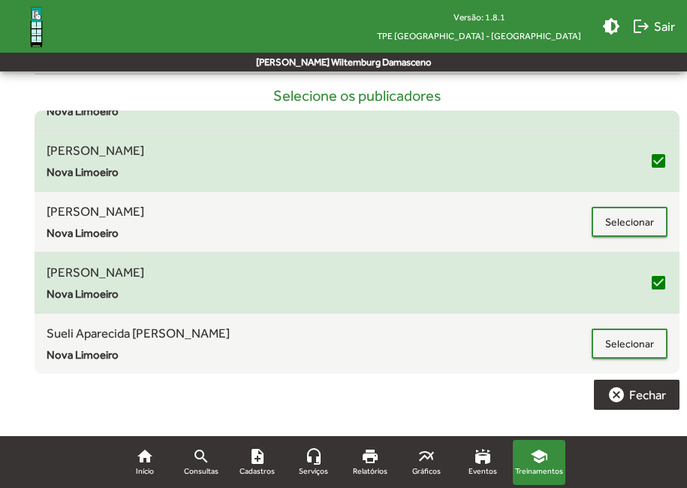
click at [663, 391] on span "cancel Fechar" at bounding box center [637, 394] width 59 height 27
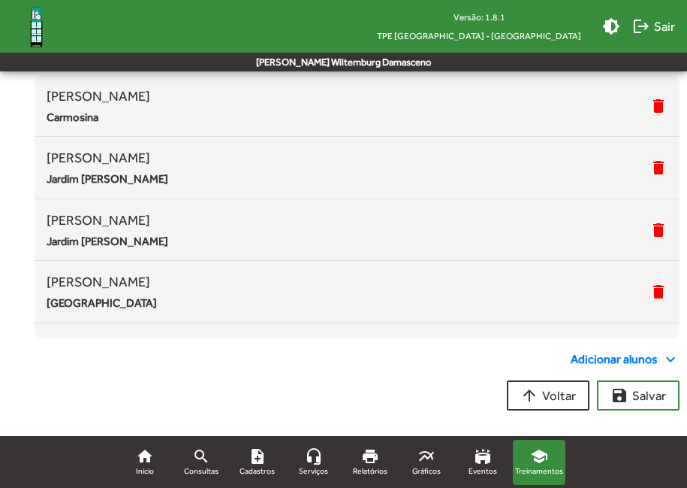
scroll to position [225, 0]
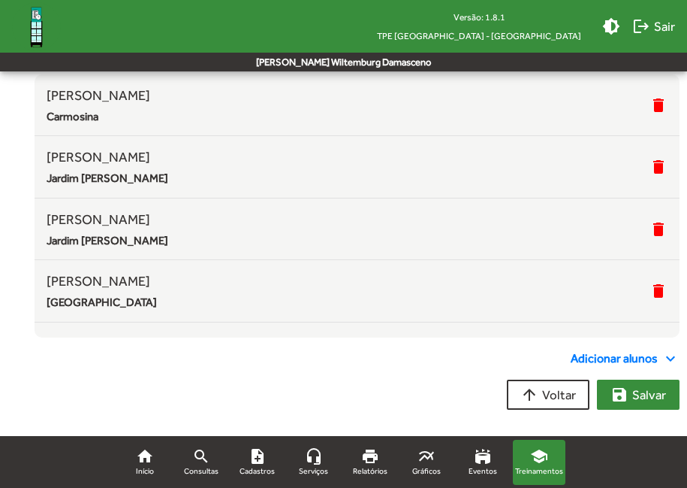
click at [624, 403] on span "save [PERSON_NAME]" at bounding box center [639, 394] width 56 height 27
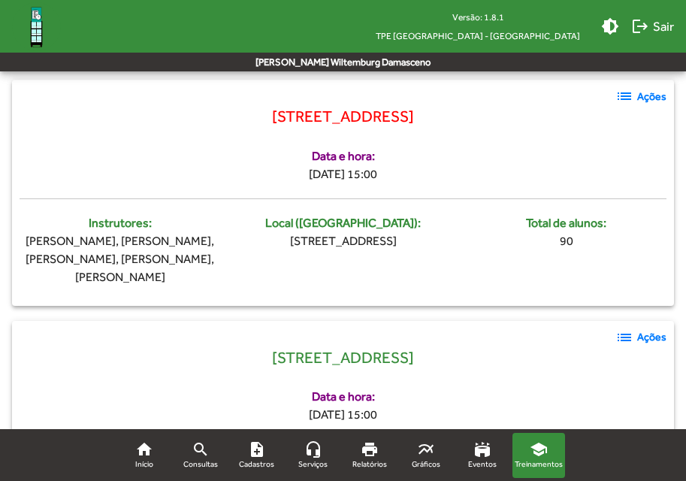
scroll to position [1856, 0]
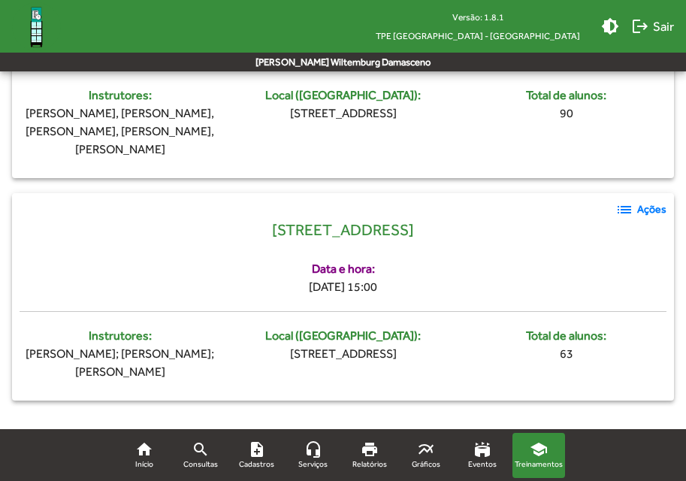
click at [624, 209] on mat-icon "list" at bounding box center [624, 210] width 18 height 18
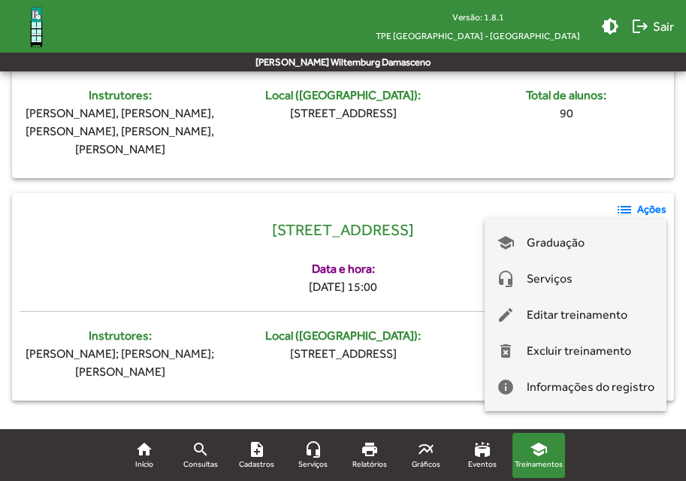
click at [409, 257] on div at bounding box center [343, 240] width 686 height 481
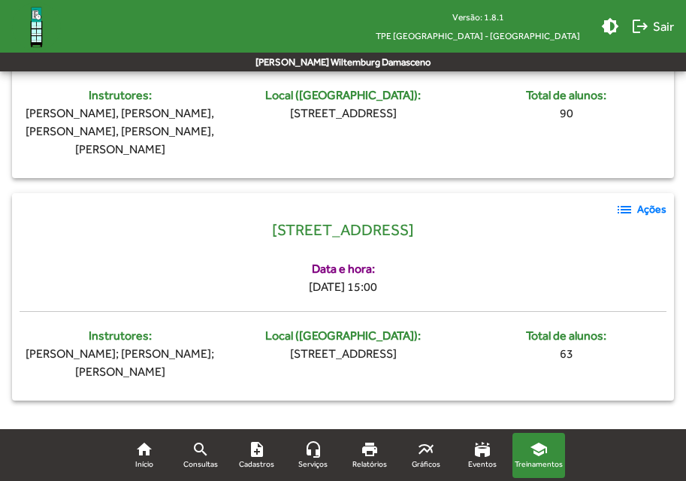
click at [619, 207] on mat-icon "list" at bounding box center [624, 210] width 18 height 18
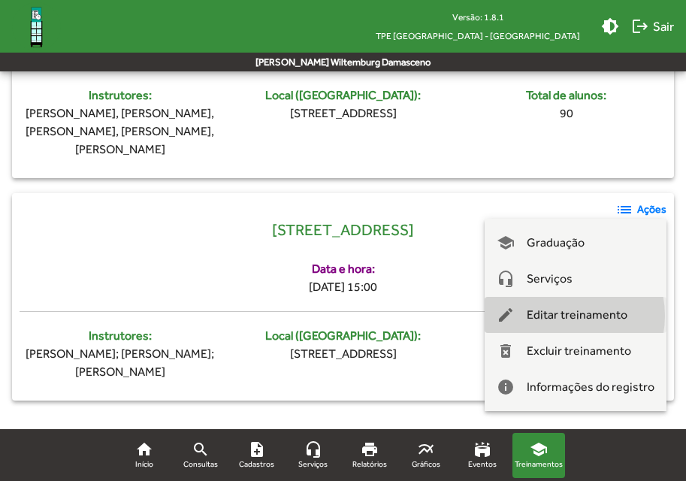
click at [564, 316] on span "Editar treinamento" at bounding box center [577, 315] width 101 height 36
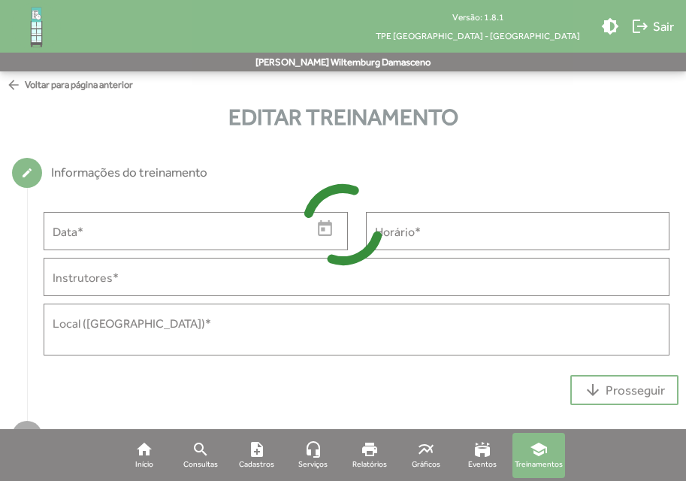
type input "**********"
type input "*****"
type input "**********"
type textarea "**********"
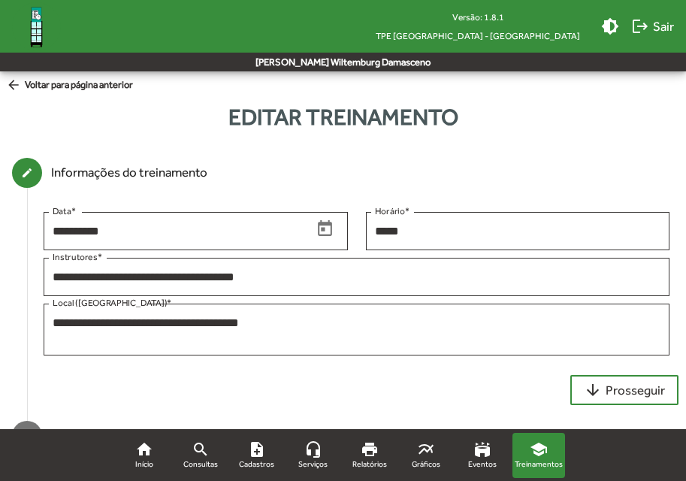
click at [70, 83] on span "arrow_back Voltar para página anterior" at bounding box center [69, 85] width 127 height 17
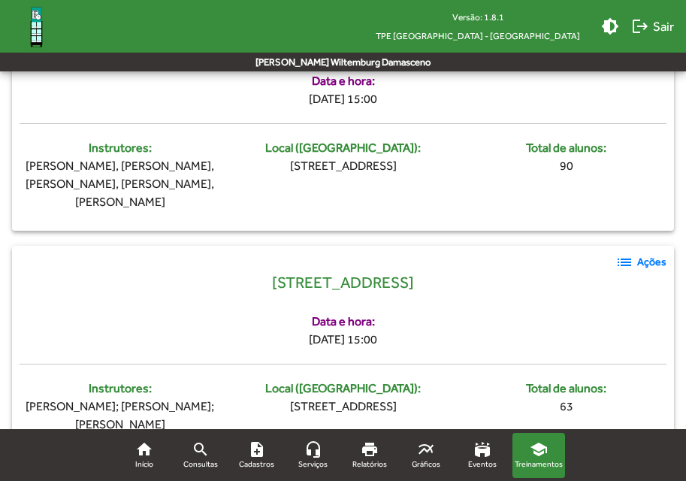
scroll to position [1856, 0]
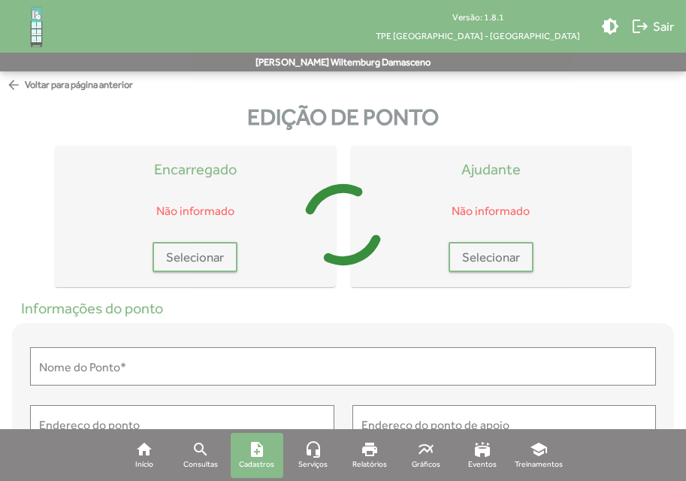
type input "**********"
type textarea "**********"
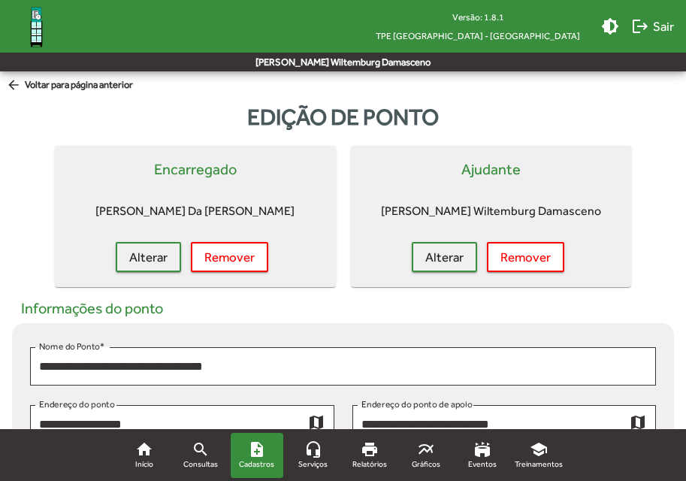
click at [35, 84] on span "arrow_back Voltar para página anterior" at bounding box center [69, 85] width 127 height 17
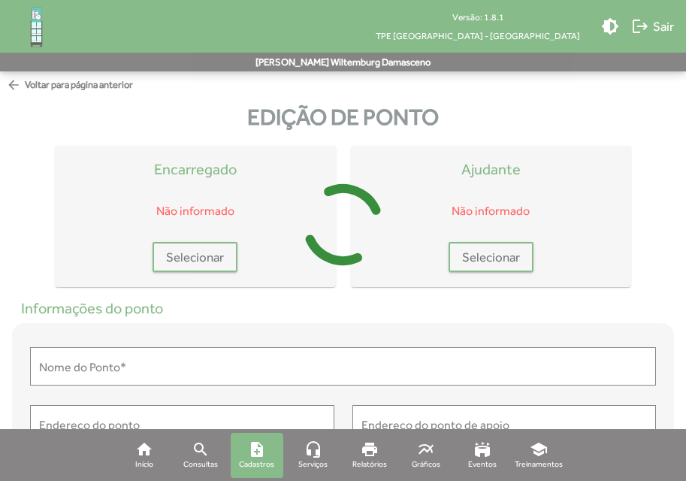
type input "**********"
type textarea "**********"
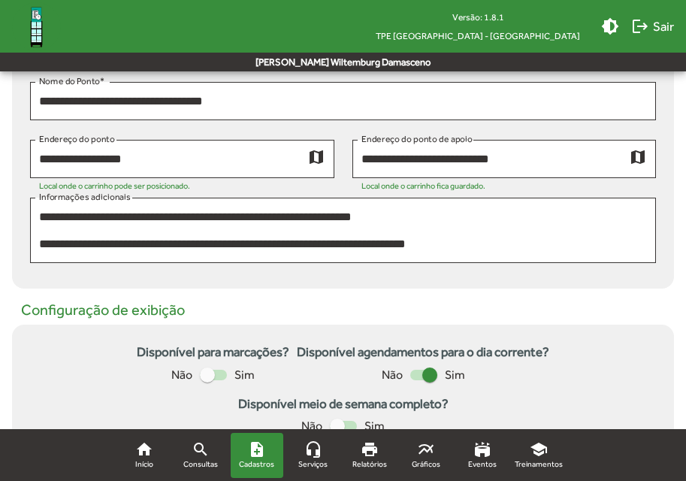
scroll to position [301, 0]
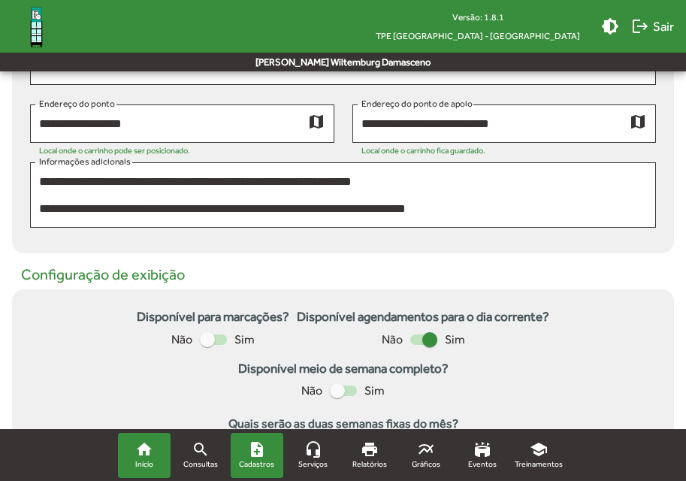
click at [147, 450] on mat-icon "home" at bounding box center [144, 449] width 18 height 18
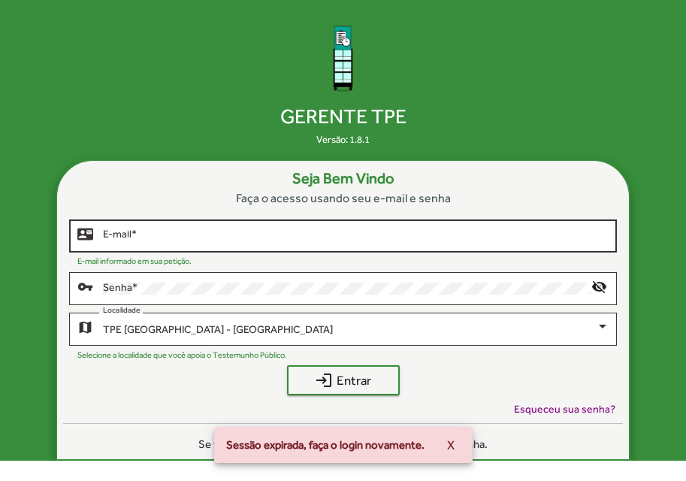
click at [210, 240] on input "E-mail *" at bounding box center [356, 236] width 506 height 12
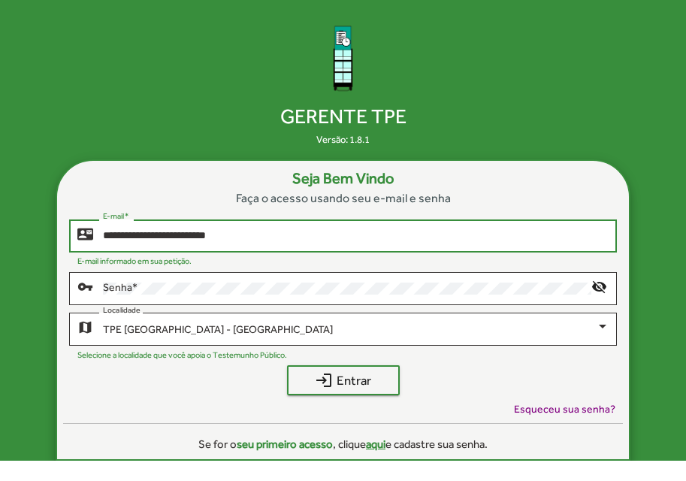
type input "**********"
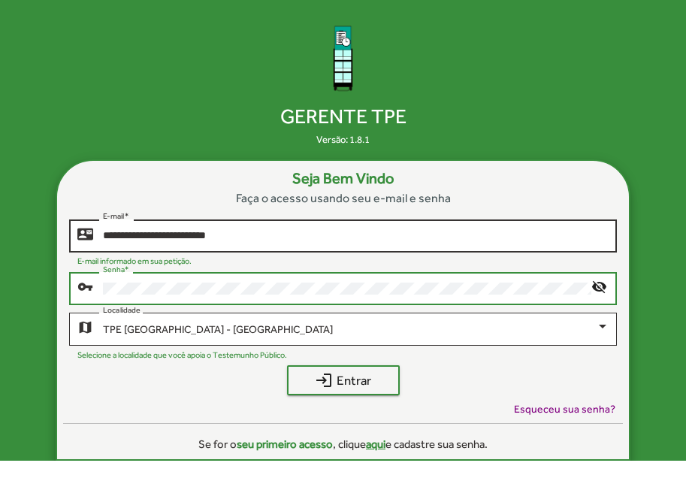
click at [287, 365] on button "login Entrar" at bounding box center [343, 380] width 113 height 30
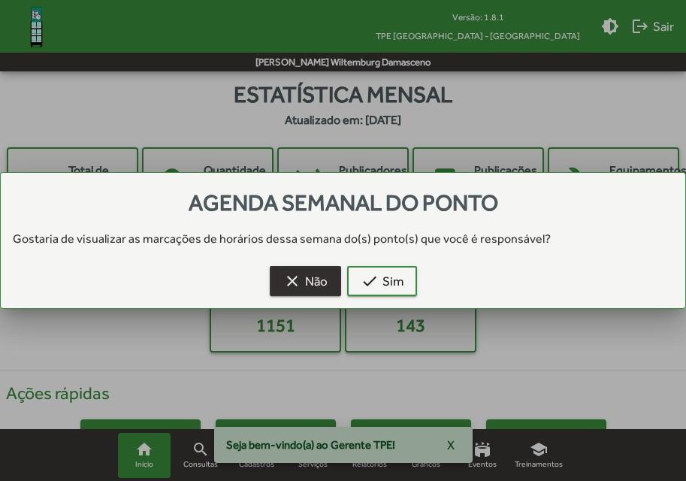
click at [283, 281] on mat-icon "clear" at bounding box center [292, 281] width 18 height 18
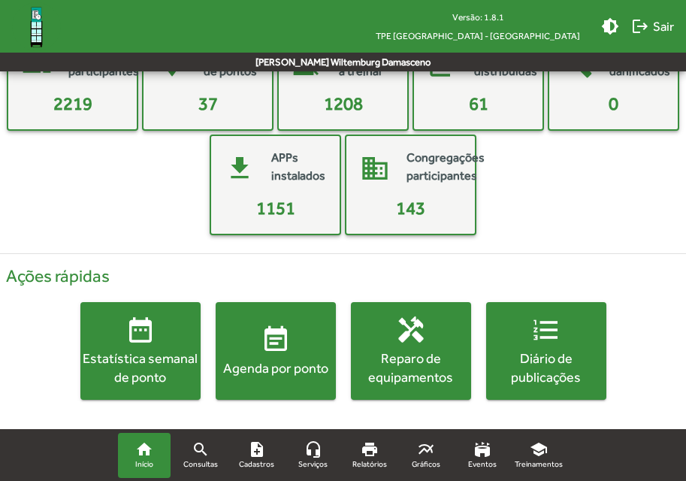
scroll to position [122, 0]
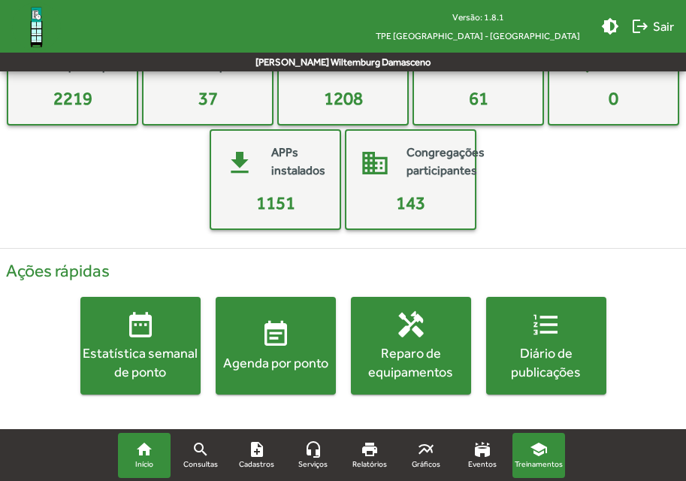
click at [528, 458] on span "Treinamentos" at bounding box center [539, 464] width 48 height 12
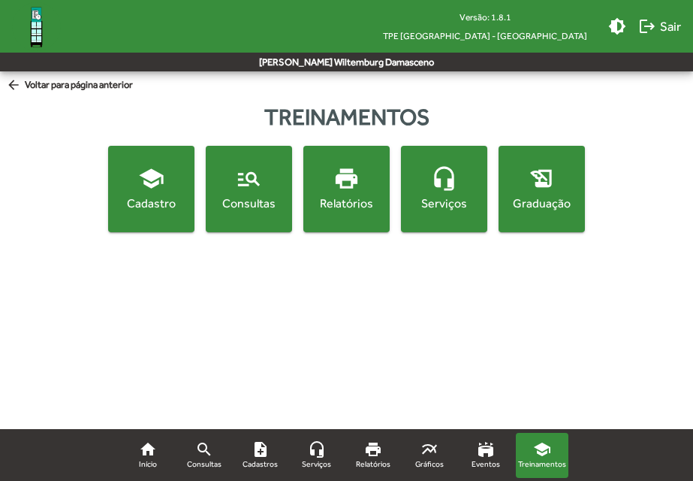
click at [169, 202] on div "Cadastro" at bounding box center [151, 203] width 80 height 17
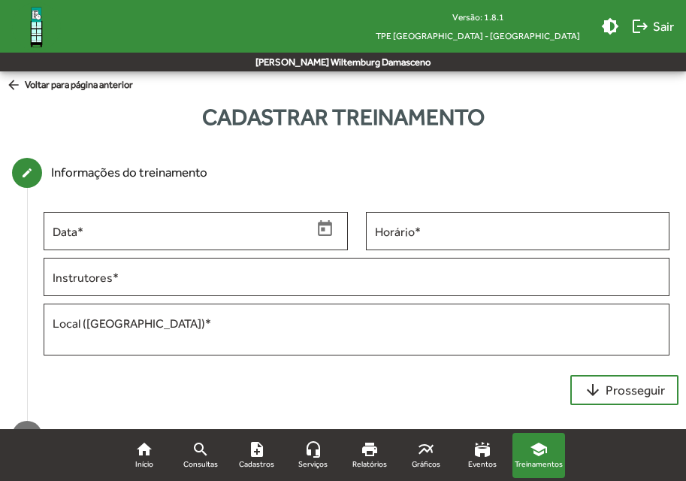
click at [47, 81] on span "arrow_back Voltar para página anterior" at bounding box center [69, 85] width 127 height 17
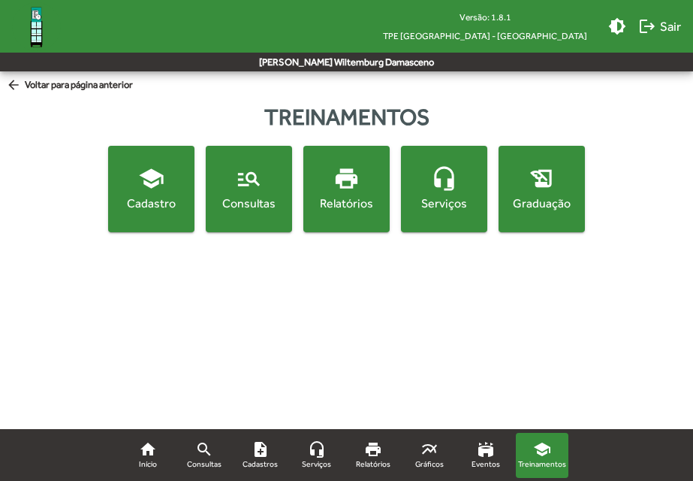
click at [259, 210] on div "Consultas" at bounding box center [249, 203] width 80 height 17
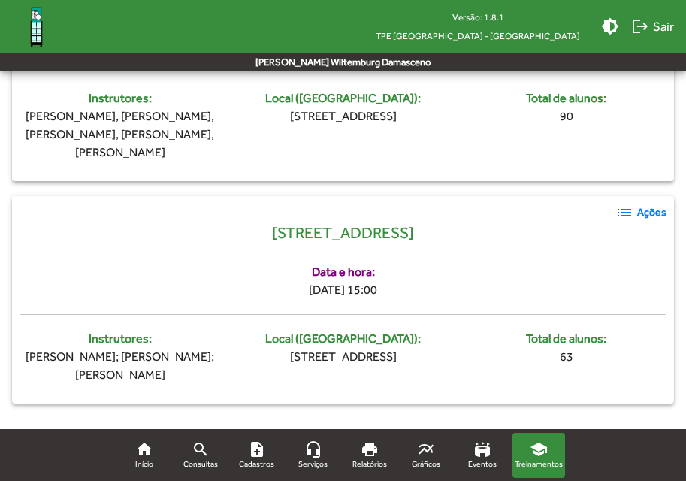
scroll to position [1856, 0]
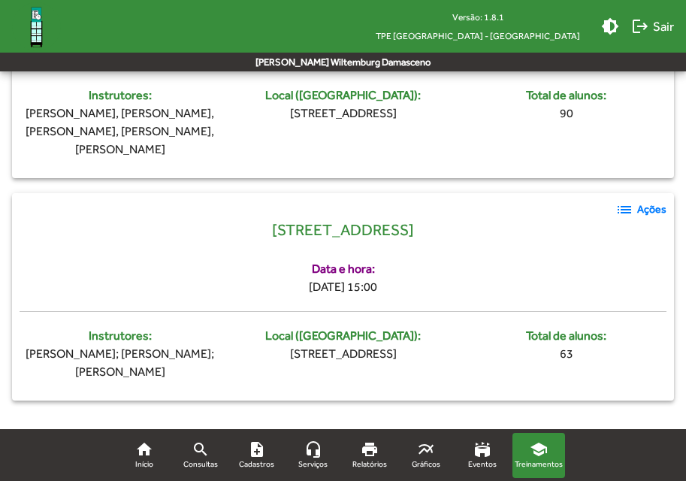
click at [630, 210] on mat-icon "list" at bounding box center [624, 210] width 18 height 18
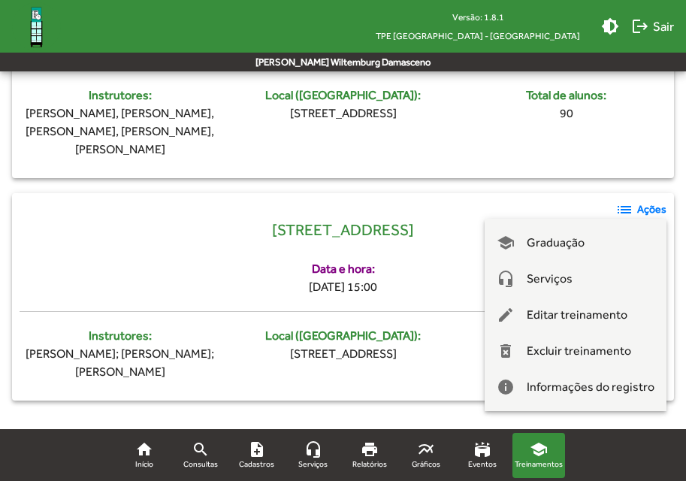
click at [171, 242] on div at bounding box center [343, 240] width 686 height 481
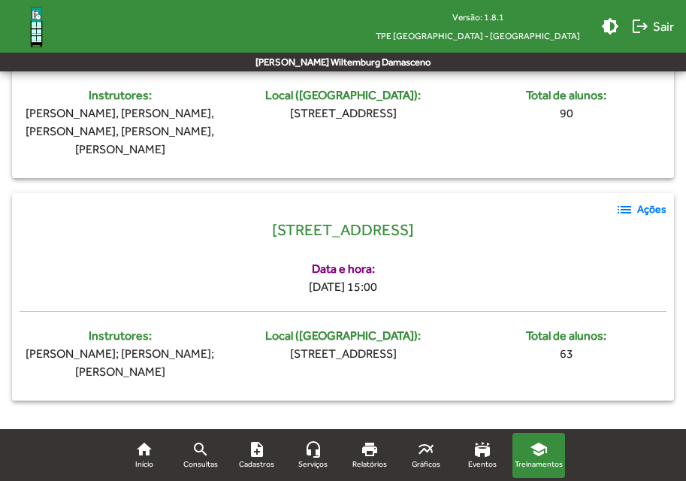
click at [626, 210] on mat-icon "list" at bounding box center [624, 210] width 18 height 18
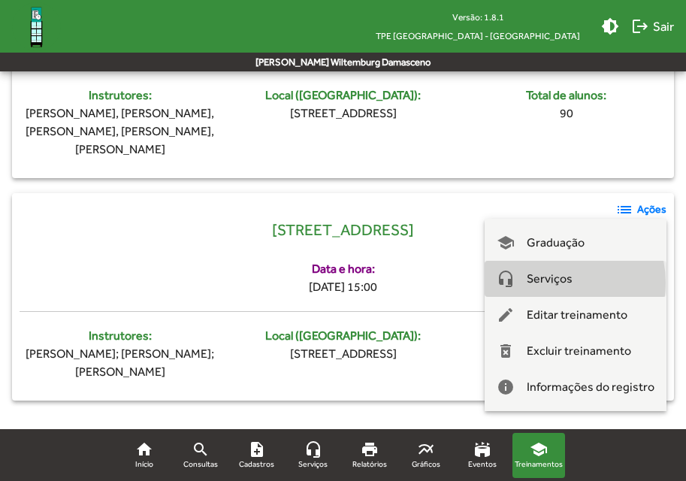
click at [558, 282] on span "Serviços" at bounding box center [550, 279] width 46 height 36
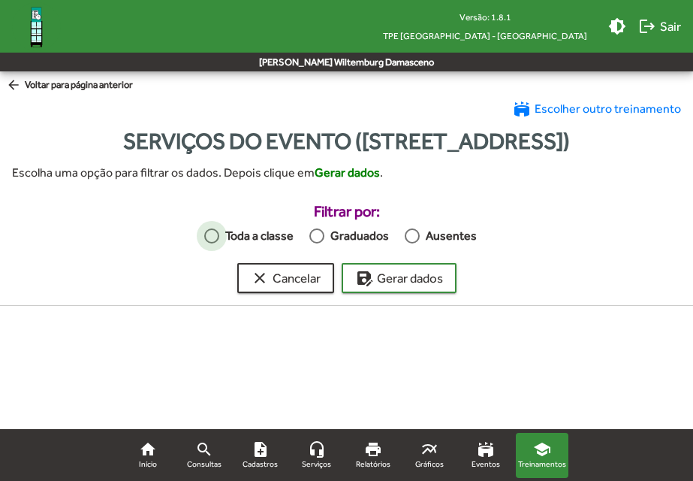
click at [213, 243] on div at bounding box center [211, 235] width 15 height 15
click at [11, 85] on mat-icon "arrow_back" at bounding box center [15, 85] width 19 height 17
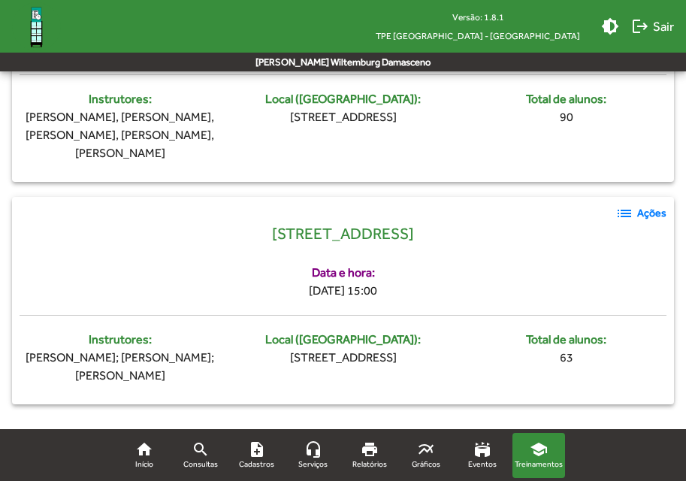
scroll to position [1856, 0]
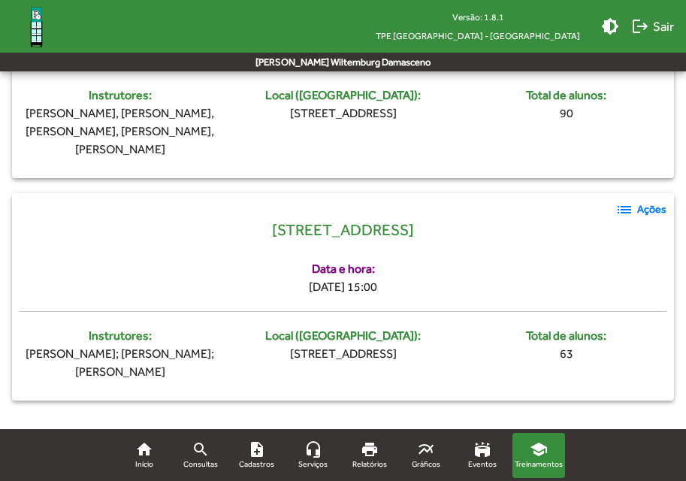
click at [635, 207] on span "list Ações" at bounding box center [640, 210] width 51 height 18
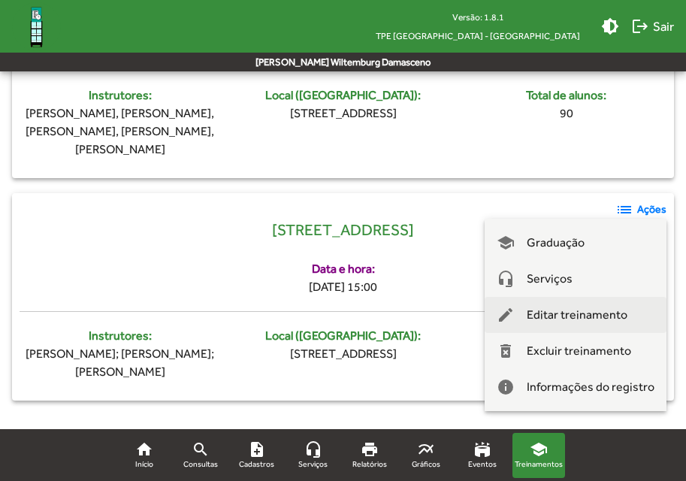
click at [587, 315] on span "Editar treinamento" at bounding box center [577, 315] width 101 height 36
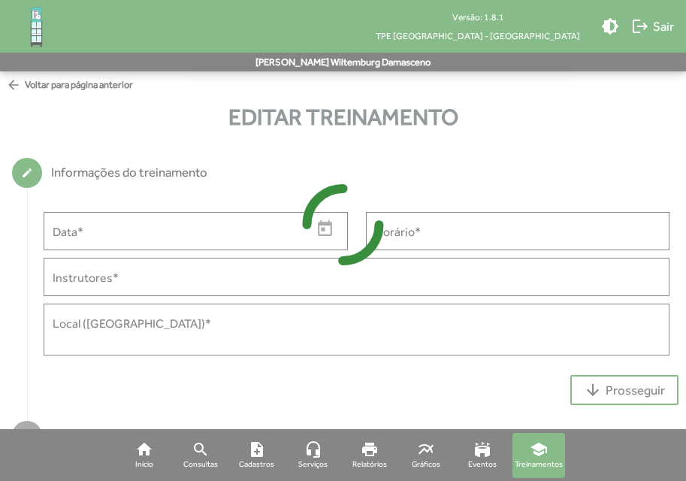
type input "**********"
type input "*****"
type input "**********"
type textarea "**********"
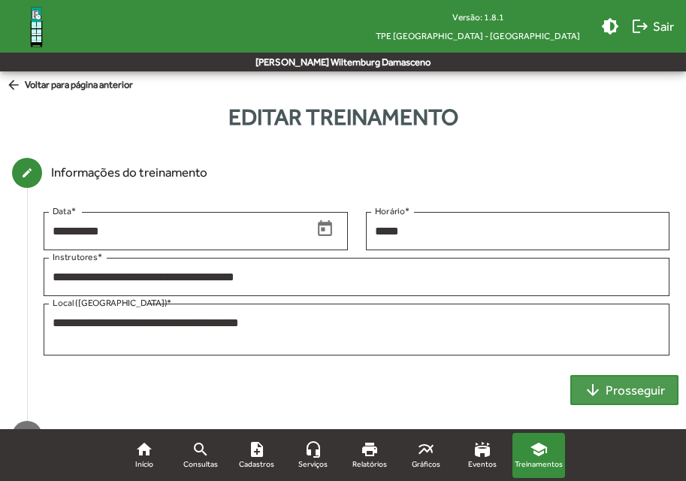
click at [636, 392] on span "arrow_downward Prosseguir" at bounding box center [624, 389] width 81 height 27
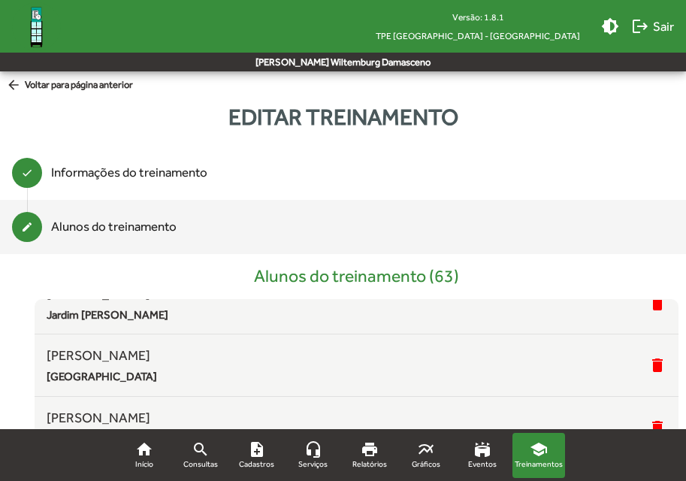
click at [102, 87] on span "arrow_back Voltar para página anterior" at bounding box center [69, 85] width 127 height 17
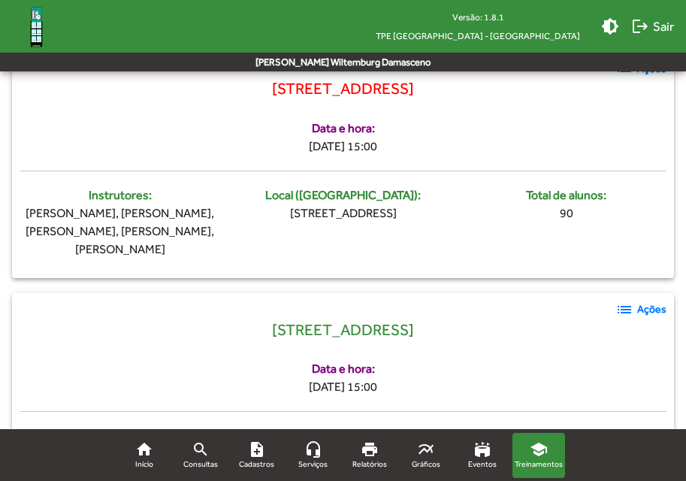
scroll to position [1856, 0]
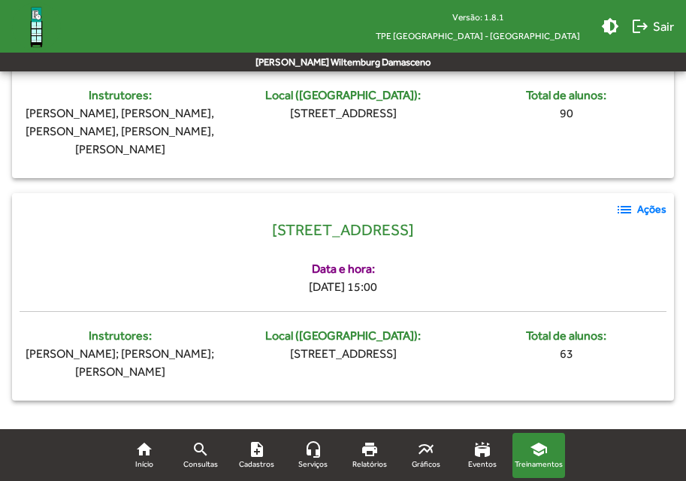
click at [639, 210] on strong "Ações" at bounding box center [651, 209] width 29 height 16
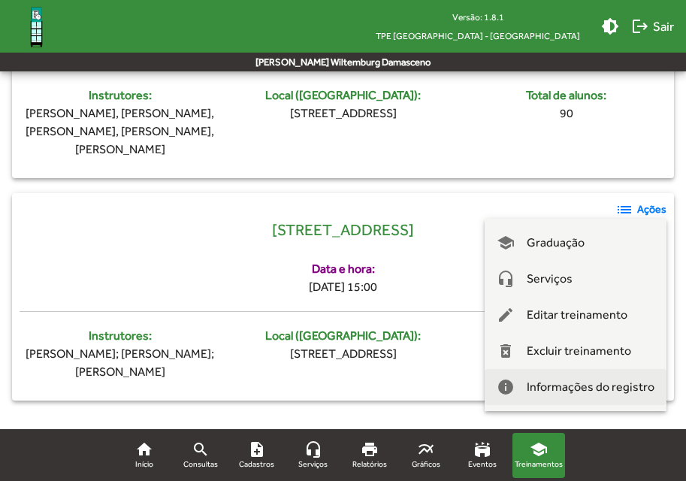
click at [569, 392] on span "Informações do registro" at bounding box center [591, 387] width 128 height 36
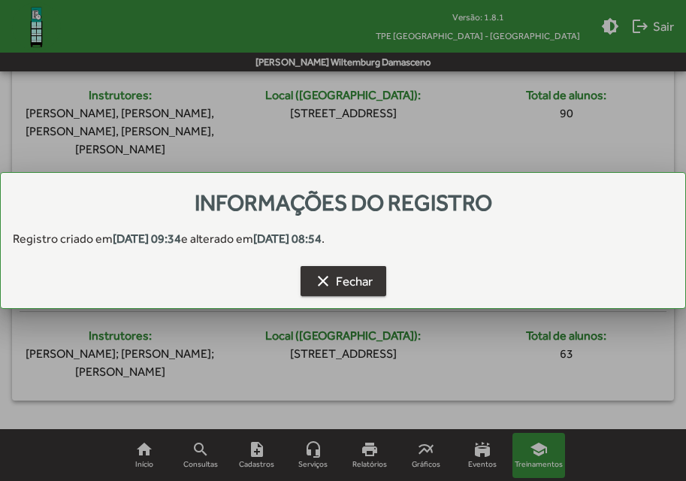
click at [349, 292] on span "clear Fechar" at bounding box center [343, 280] width 59 height 27
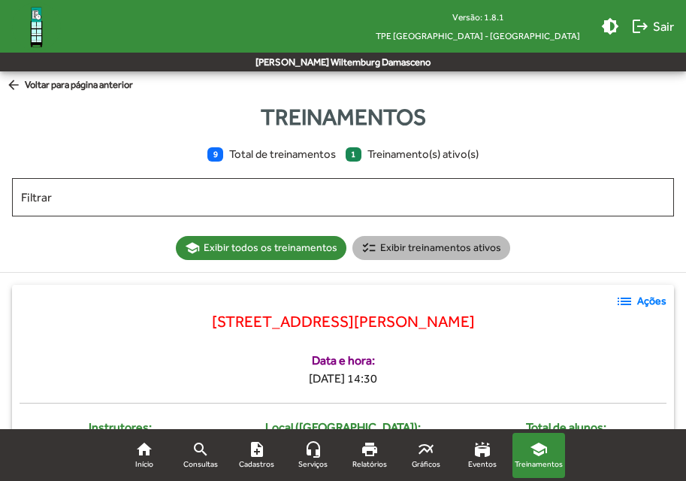
click at [417, 254] on mat-chip "checklist Exibir treinamentos ativos" at bounding box center [431, 248] width 158 height 24
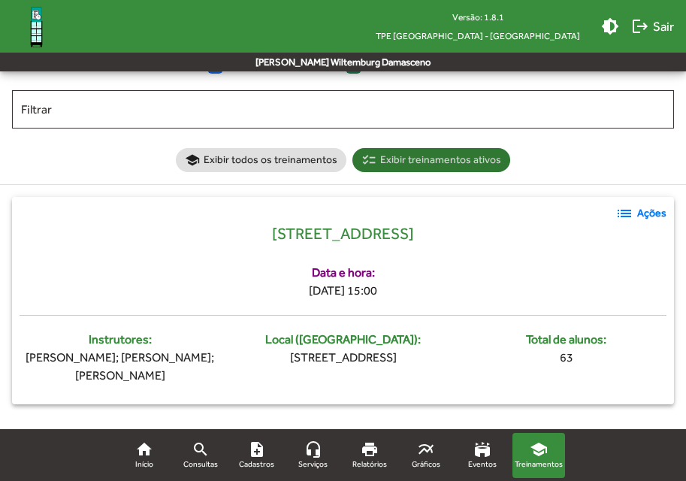
scroll to position [92, 0]
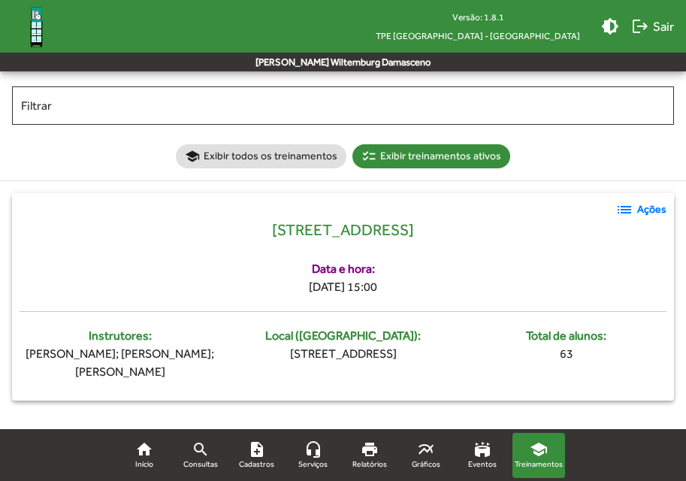
click at [626, 213] on mat-icon "list" at bounding box center [624, 210] width 18 height 18
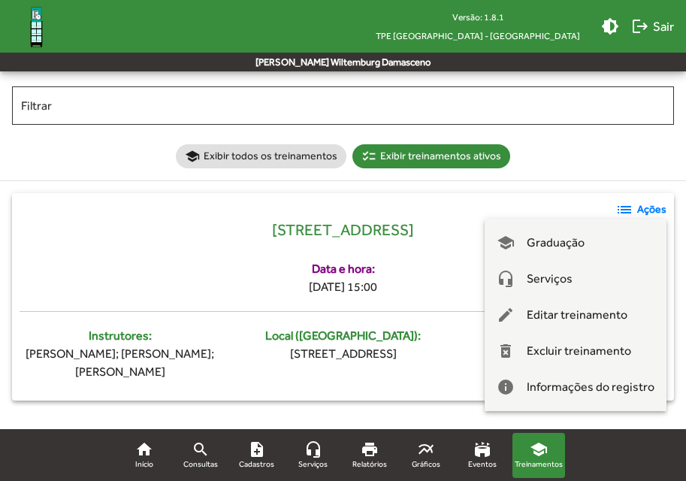
click at [567, 141] on div at bounding box center [343, 240] width 686 height 481
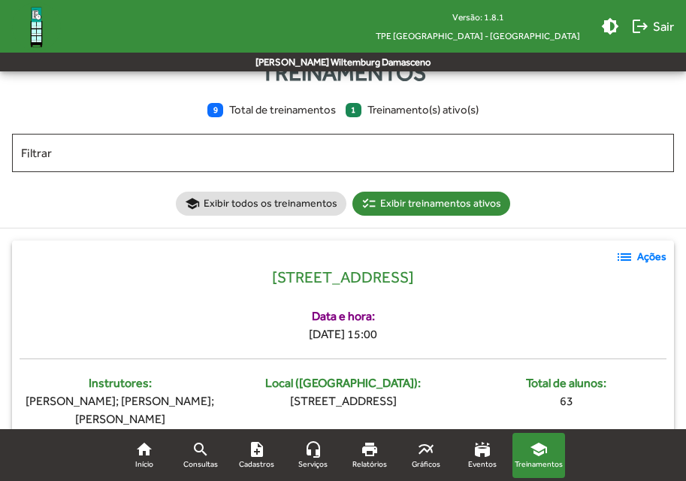
scroll to position [0, 0]
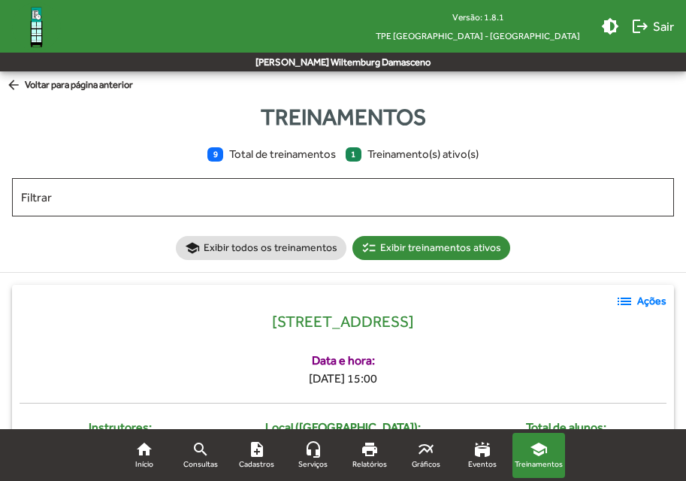
click at [65, 86] on span "arrow_back Voltar para página anterior" at bounding box center [69, 85] width 127 height 17
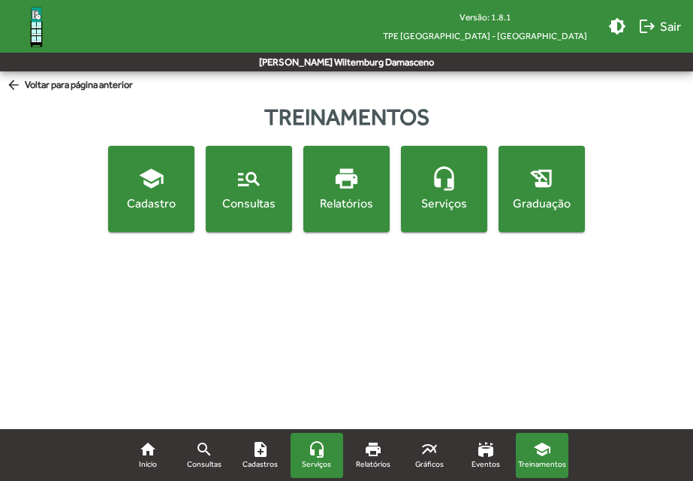
click at [312, 453] on mat-icon "headset_mic" at bounding box center [317, 449] width 18 height 18
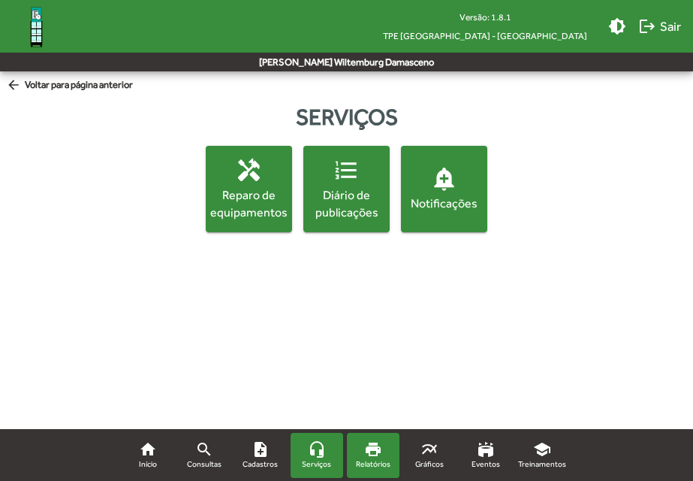
click at [374, 446] on mat-icon "print" at bounding box center [373, 449] width 18 height 18
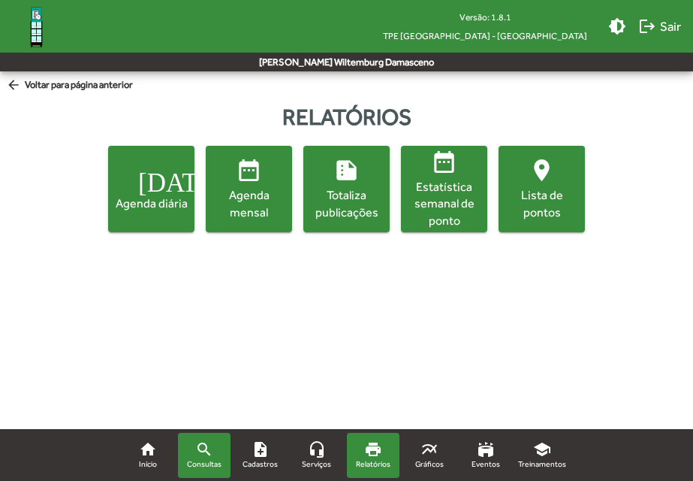
click at [195, 442] on mat-icon "search" at bounding box center [204, 449] width 18 height 18
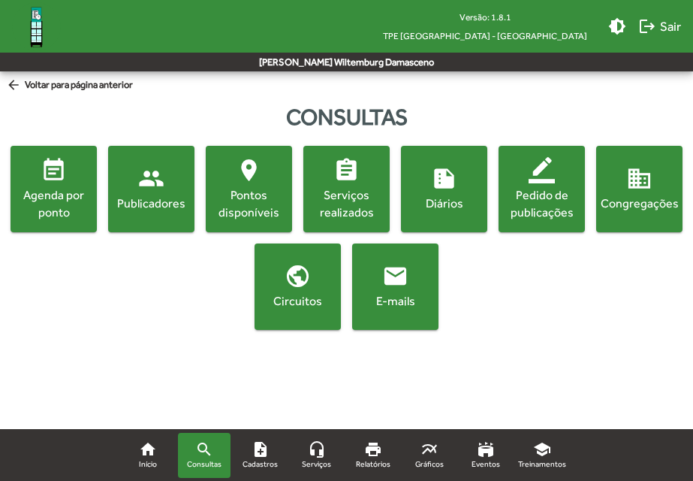
click at [379, 294] on div "E-mails" at bounding box center [395, 301] width 80 height 17
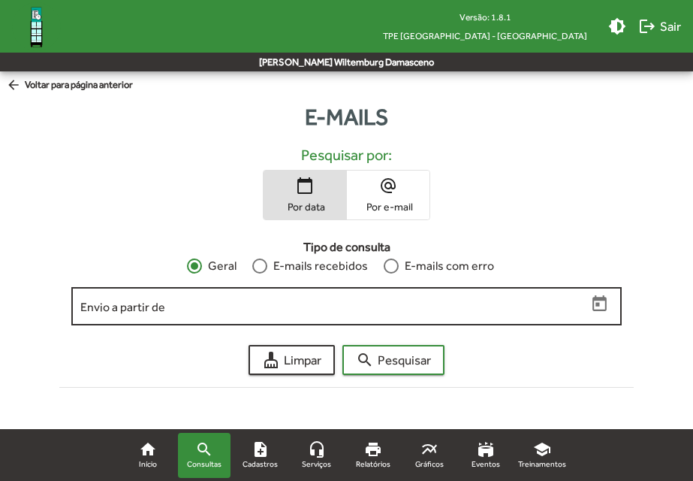
click at [602, 307] on icon "Open calendar" at bounding box center [601, 305] width 20 height 20
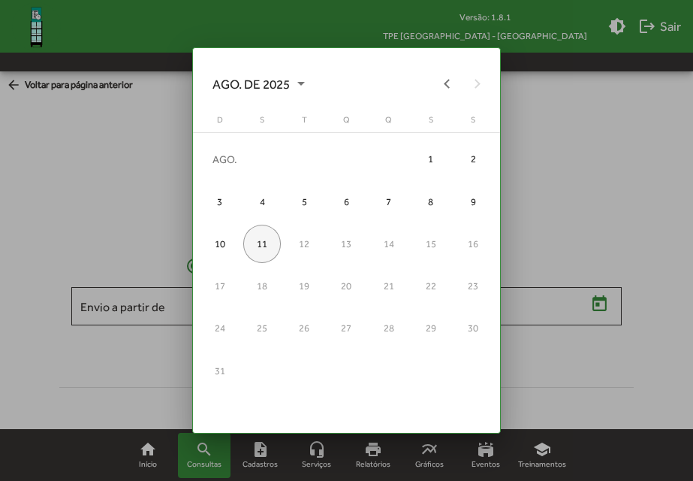
click at [648, 185] on div at bounding box center [346, 240] width 693 height 481
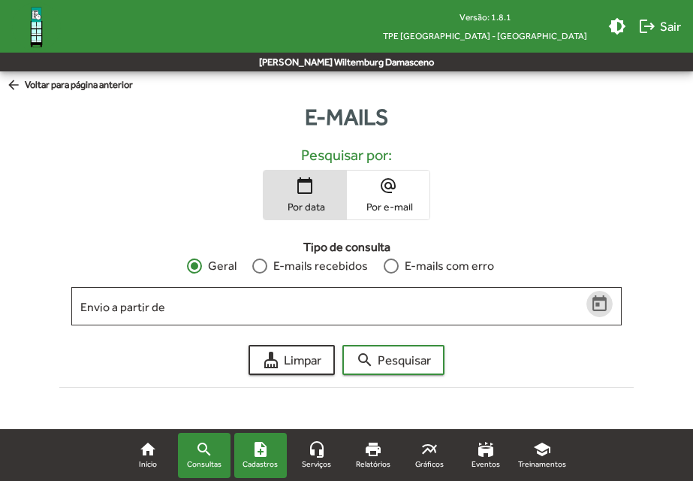
click at [258, 455] on mat-icon "note_add" at bounding box center [261, 449] width 18 height 18
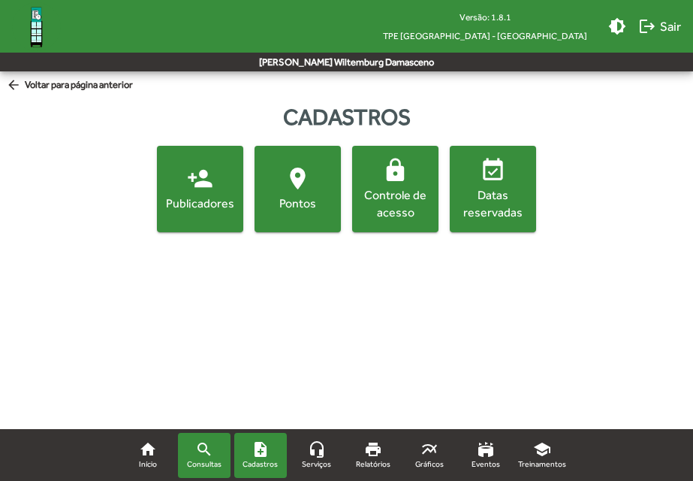
click at [189, 463] on span "Consultas" at bounding box center [204, 464] width 35 height 12
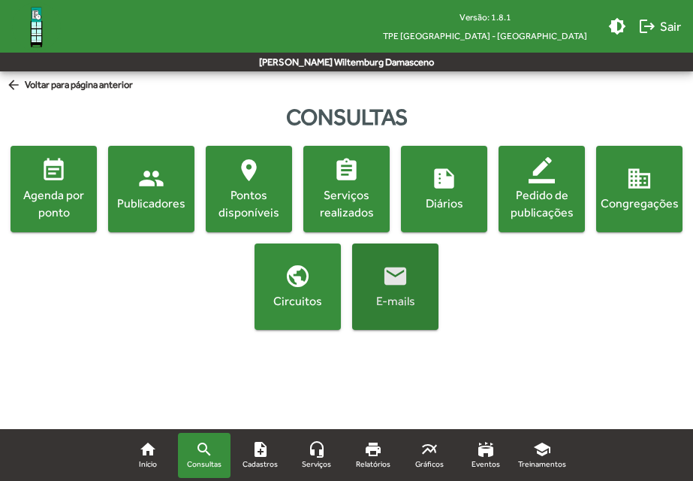
click at [400, 285] on mat-icon "email" at bounding box center [395, 276] width 26 height 26
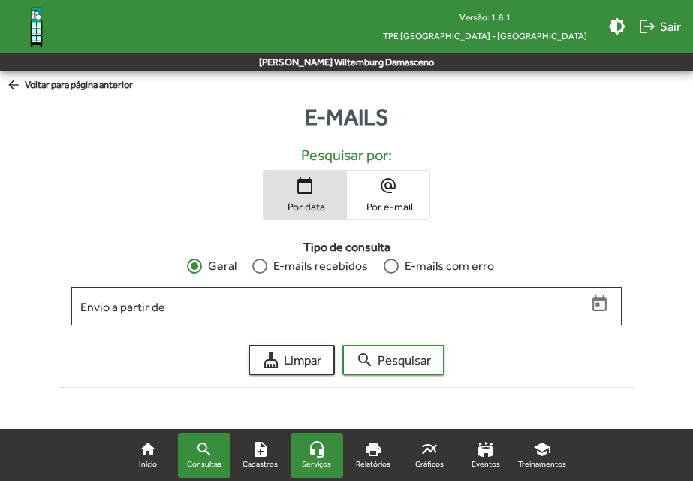
click at [323, 453] on mat-icon "headset_mic" at bounding box center [317, 449] width 18 height 18
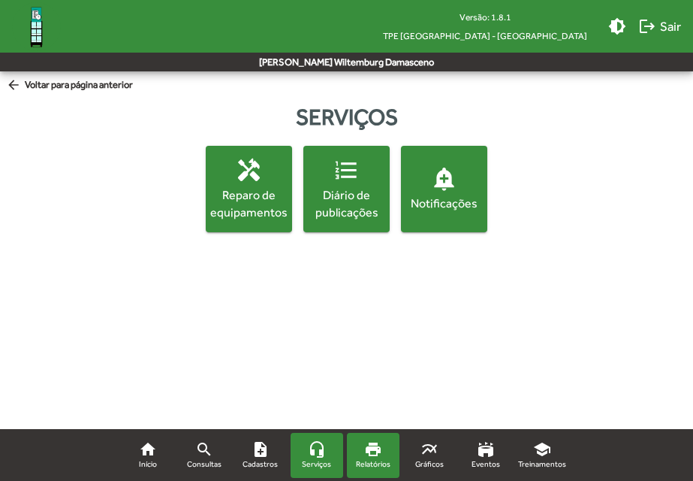
click at [381, 455] on mat-icon "print" at bounding box center [373, 449] width 18 height 18
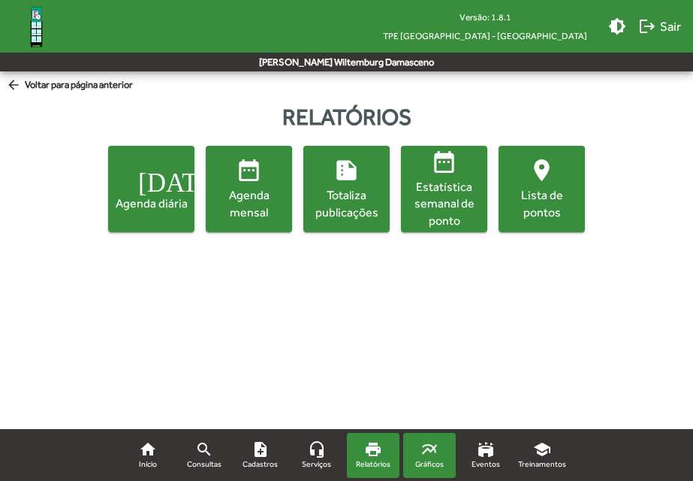
click at [421, 453] on mat-icon "multiline_chart" at bounding box center [430, 449] width 18 height 18
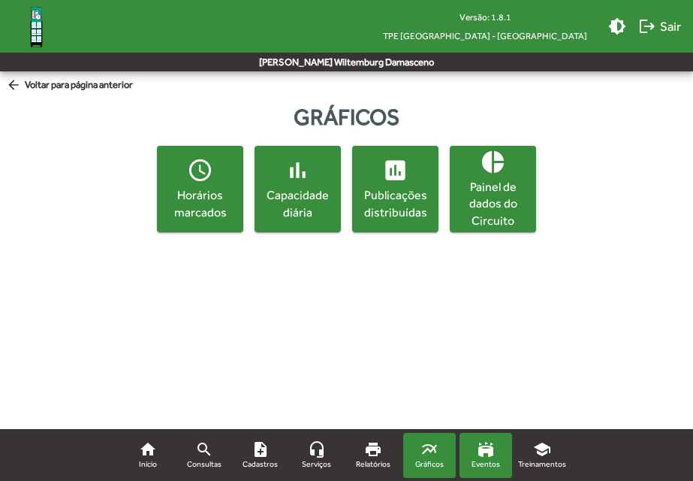
click at [488, 461] on span "Eventos" at bounding box center [486, 464] width 29 height 12
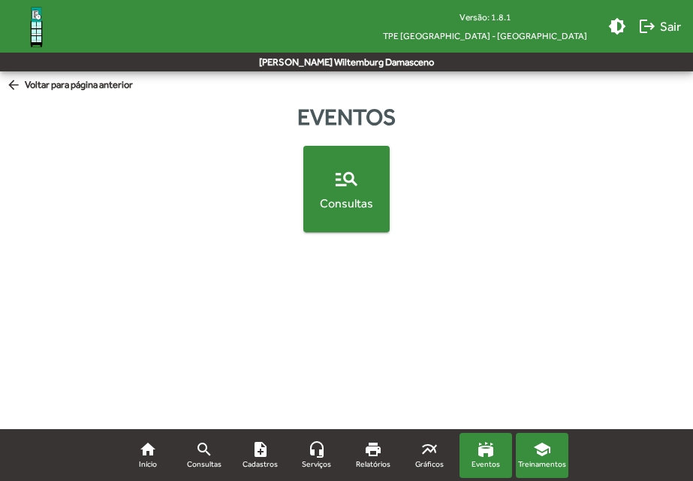
click at [538, 455] on mat-icon "school" at bounding box center [542, 449] width 18 height 18
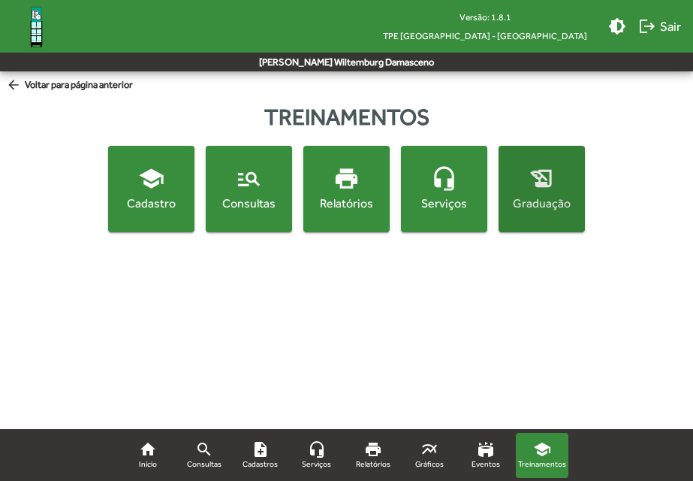
click at [576, 206] on div "Graduação" at bounding box center [542, 203] width 80 height 17
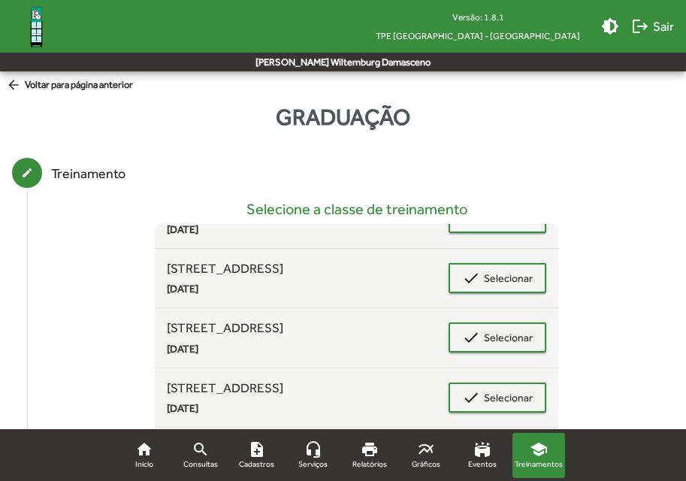
click at [32, 86] on span "arrow_back Voltar para página anterior" at bounding box center [69, 85] width 127 height 17
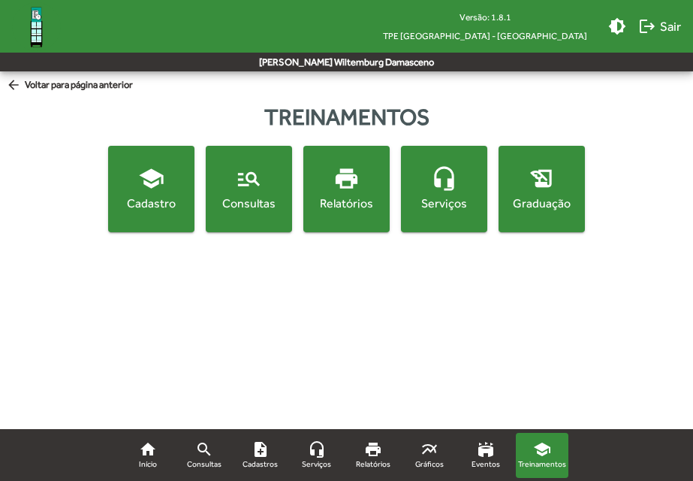
click at [138, 213] on button "school Cadastro" at bounding box center [151, 189] width 86 height 86
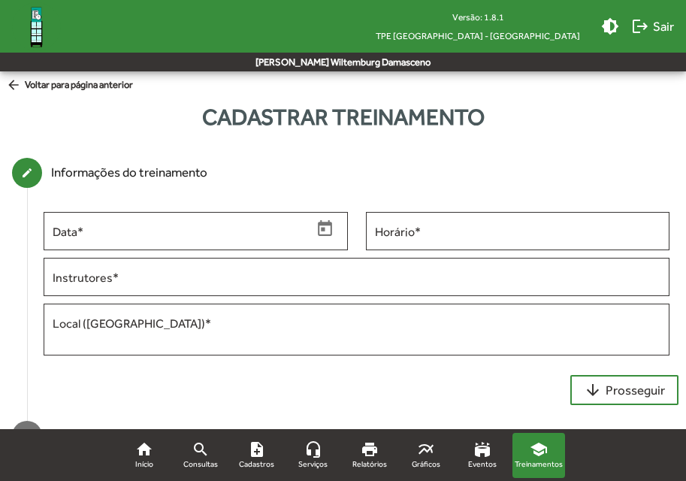
click at [45, 84] on span "arrow_back Voltar para página anterior" at bounding box center [69, 85] width 127 height 17
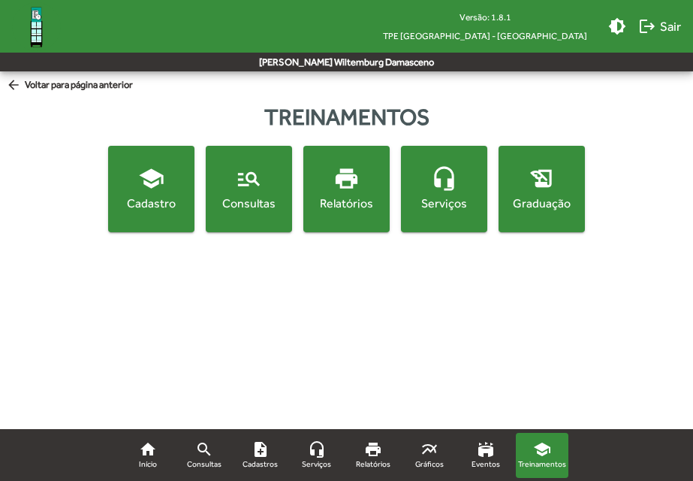
click at [257, 223] on button "manage_search Consultas" at bounding box center [249, 189] width 86 height 86
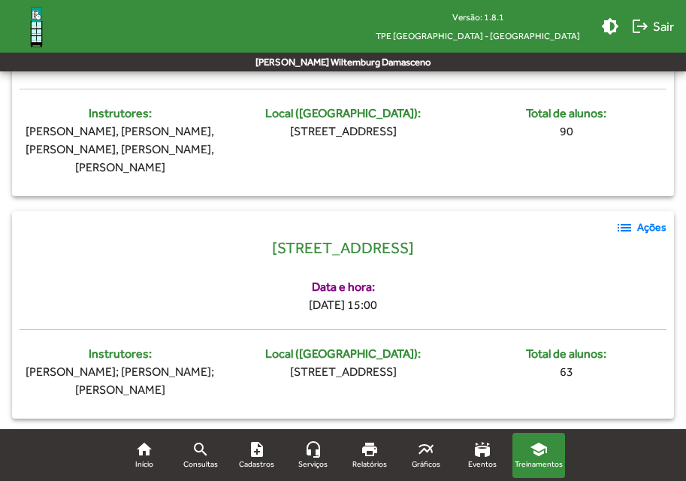
scroll to position [1856, 0]
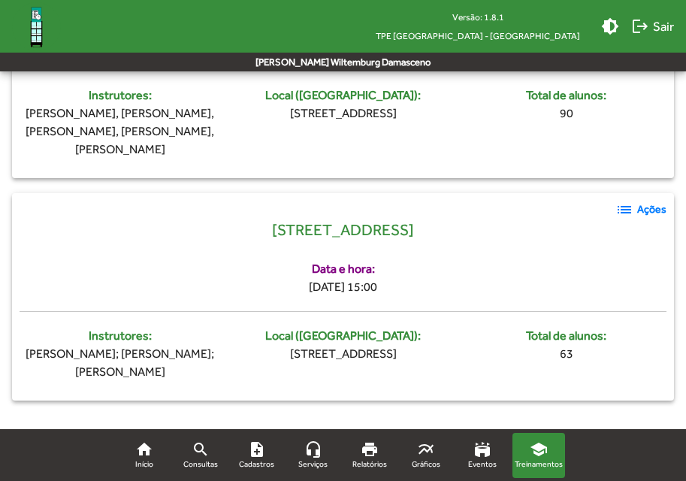
click at [624, 208] on mat-icon "list" at bounding box center [624, 210] width 18 height 18
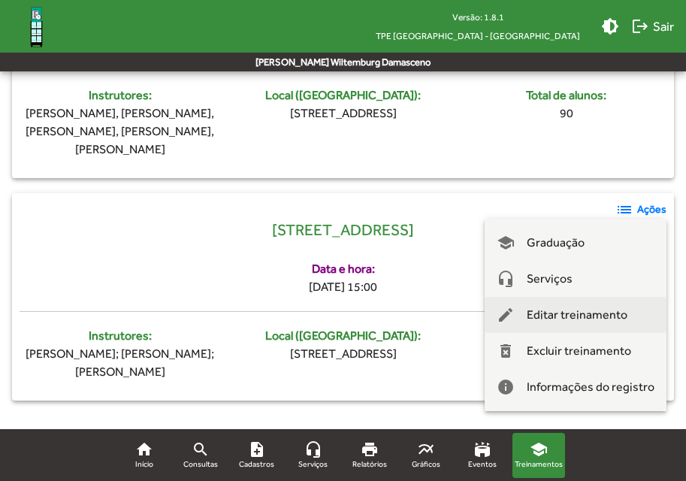
click at [594, 306] on span "Editar treinamento" at bounding box center [577, 315] width 101 height 36
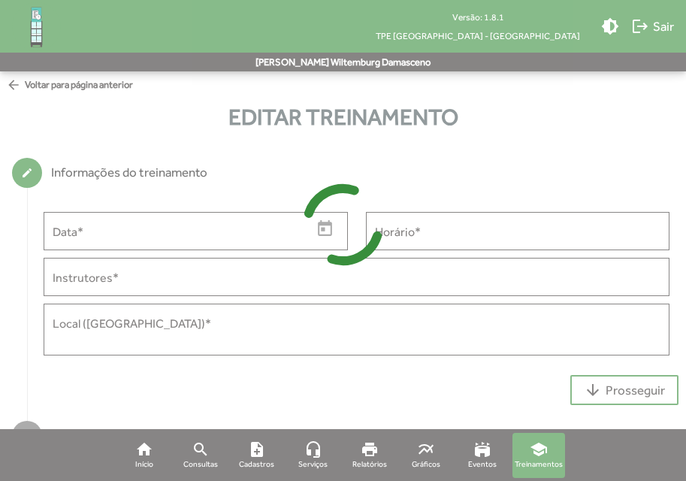
type input "**********"
type input "*****"
type input "**********"
type textarea "**********"
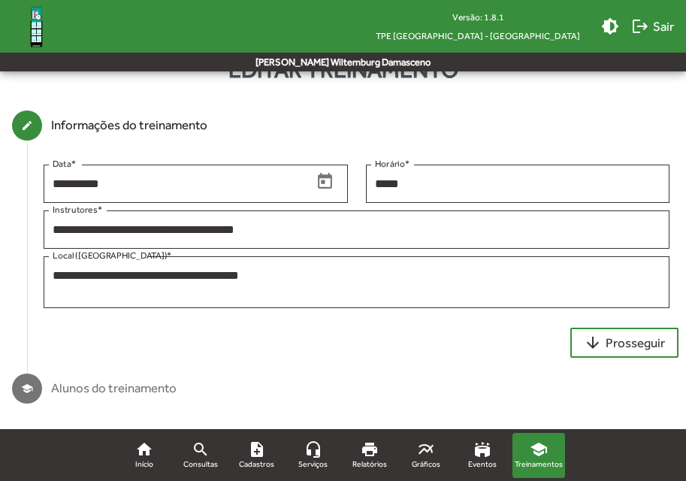
scroll to position [56, 0]
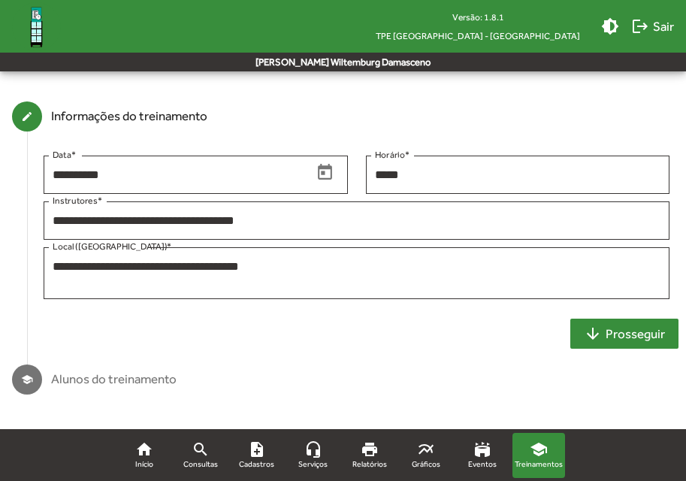
click at [620, 337] on span "arrow_downward Prosseguir" at bounding box center [624, 333] width 81 height 27
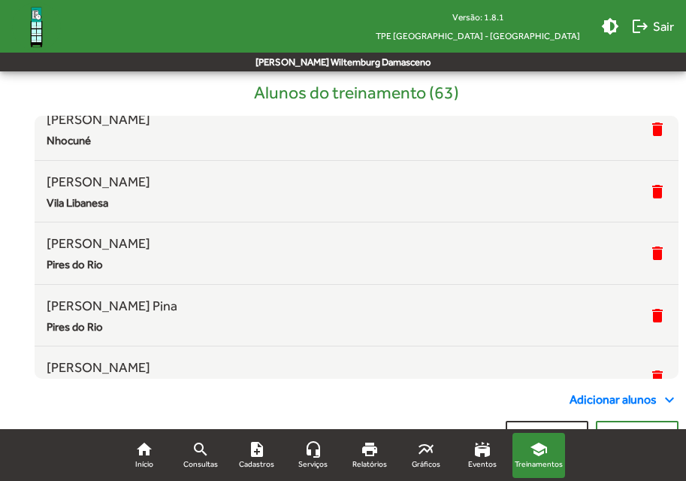
scroll to position [231, 0]
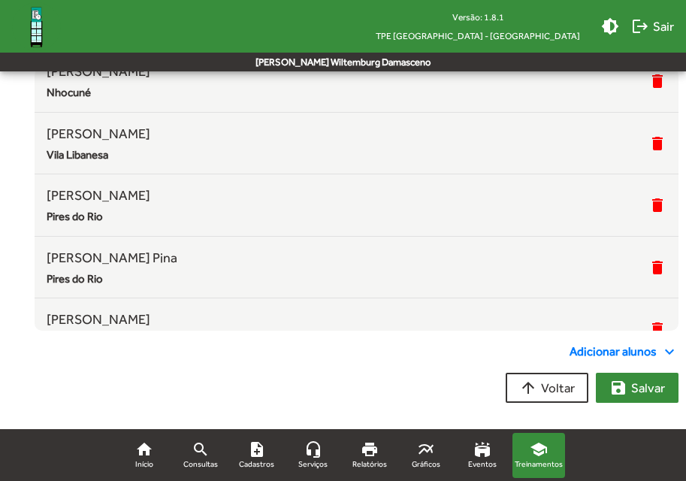
click at [608, 385] on button "save [PERSON_NAME]" at bounding box center [637, 388] width 83 height 30
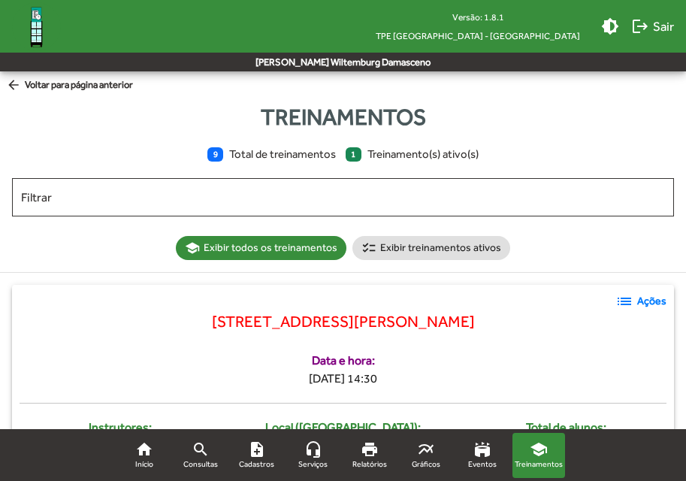
click at [33, 84] on span "arrow_back Voltar para página anterior" at bounding box center [69, 85] width 127 height 17
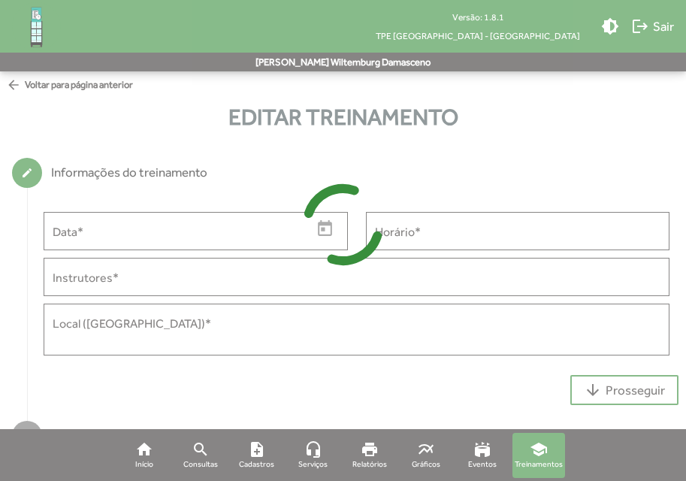
type input "**********"
type input "*****"
type input "**********"
type textarea "**********"
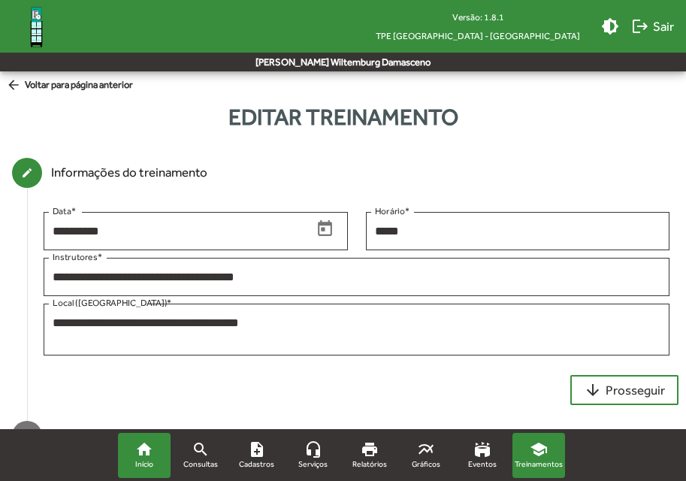
click at [159, 466] on link "home Início" at bounding box center [144, 455] width 53 height 45
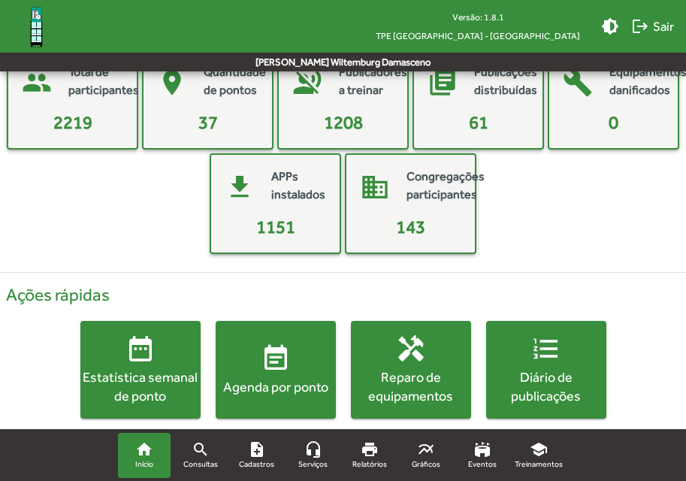
scroll to position [122, 0]
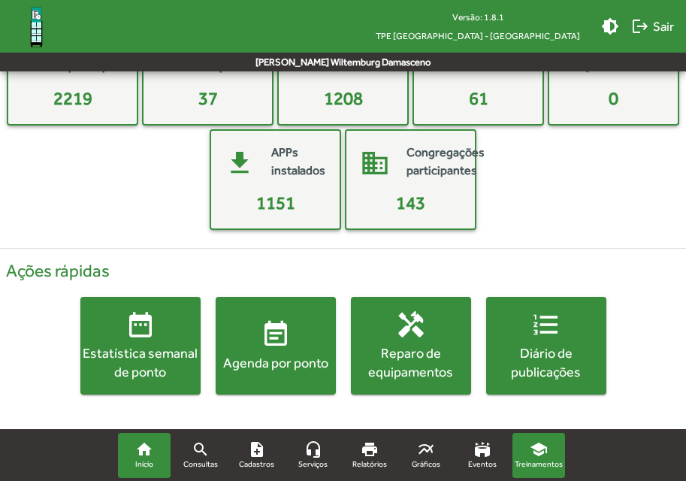
click at [540, 452] on mat-icon "school" at bounding box center [539, 449] width 18 height 18
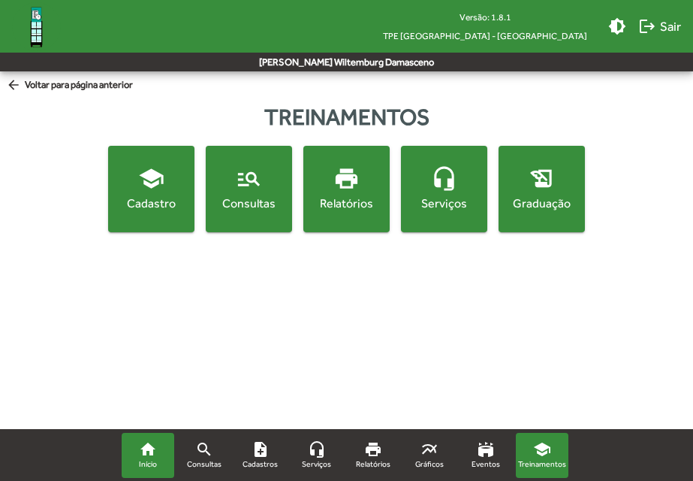
click at [147, 464] on span "Início" at bounding box center [148, 464] width 18 height 12
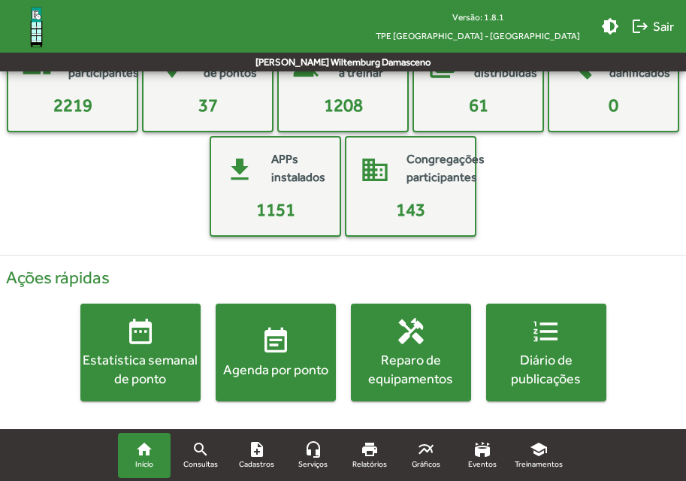
scroll to position [122, 0]
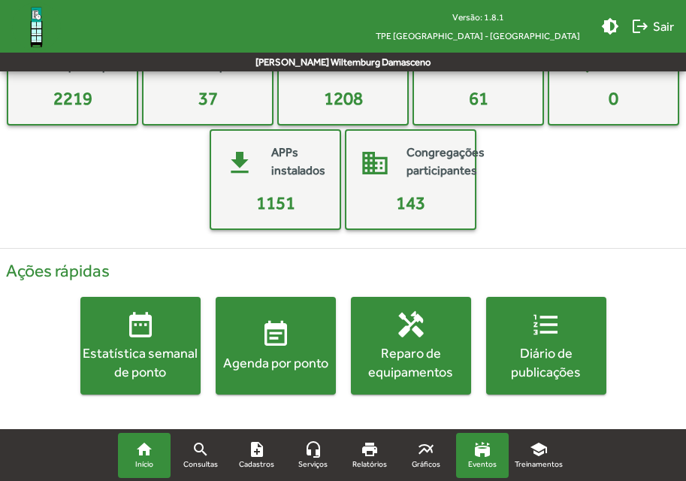
click at [482, 459] on span "Eventos" at bounding box center [482, 464] width 29 height 12
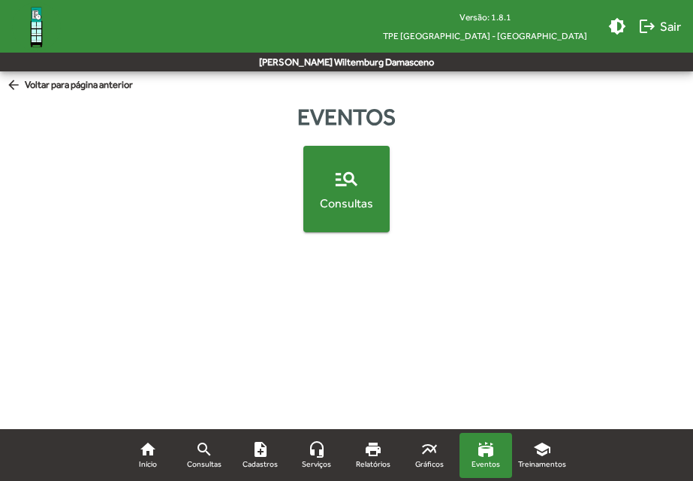
click at [356, 202] on div "Consultas" at bounding box center [347, 203] width 80 height 17
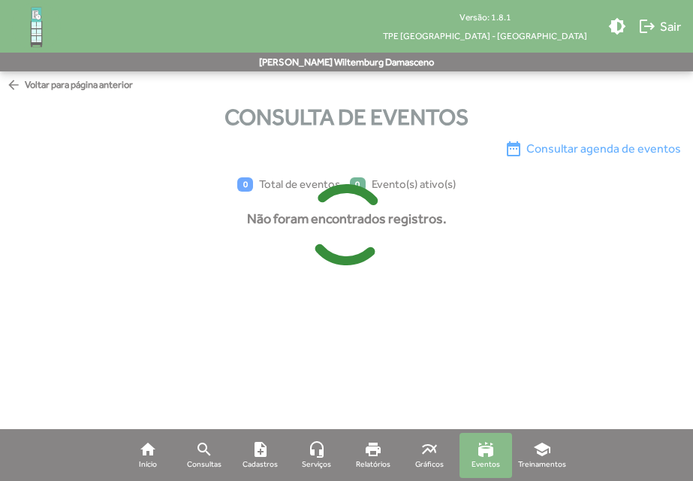
click at [548, 449] on div at bounding box center [346, 240] width 693 height 481
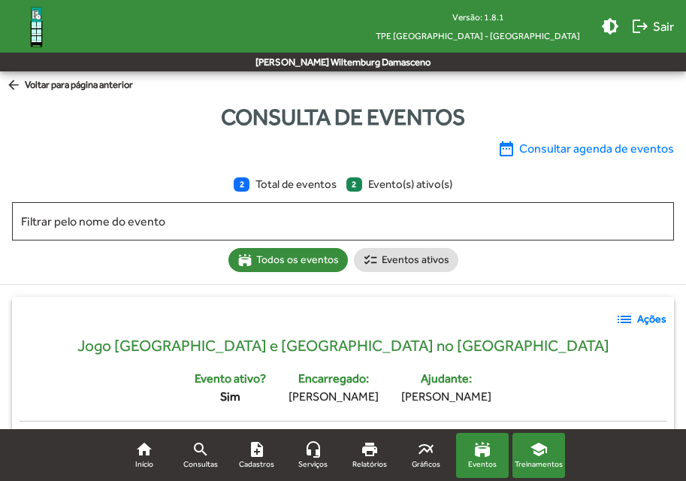
click at [542, 451] on mat-icon "school" at bounding box center [539, 449] width 18 height 18
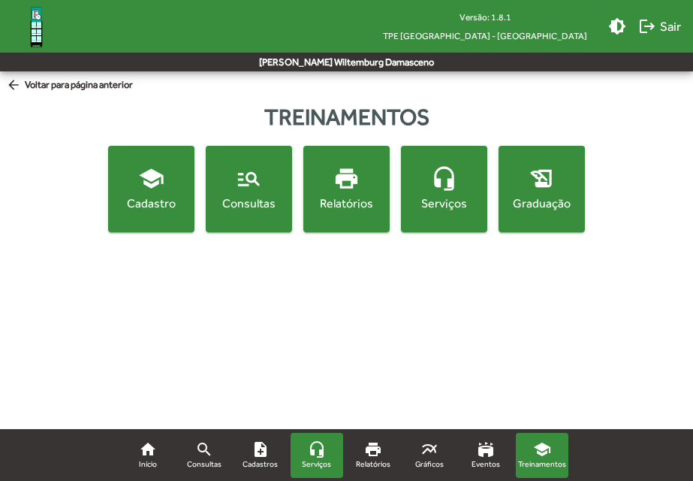
click at [313, 458] on mat-icon "headset_mic" at bounding box center [317, 449] width 18 height 18
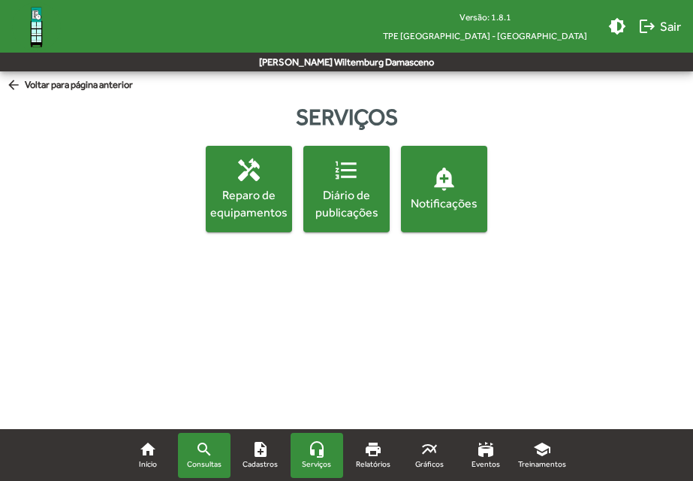
click at [205, 454] on mat-icon "search" at bounding box center [204, 449] width 18 height 18
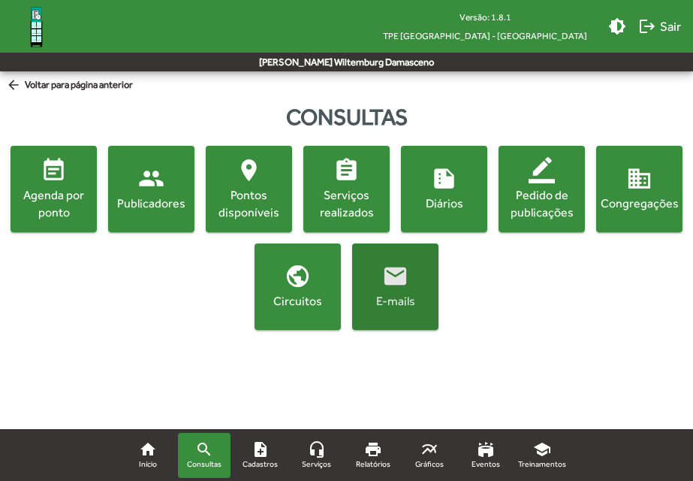
click at [409, 270] on span "email E-mails" at bounding box center [395, 286] width 80 height 47
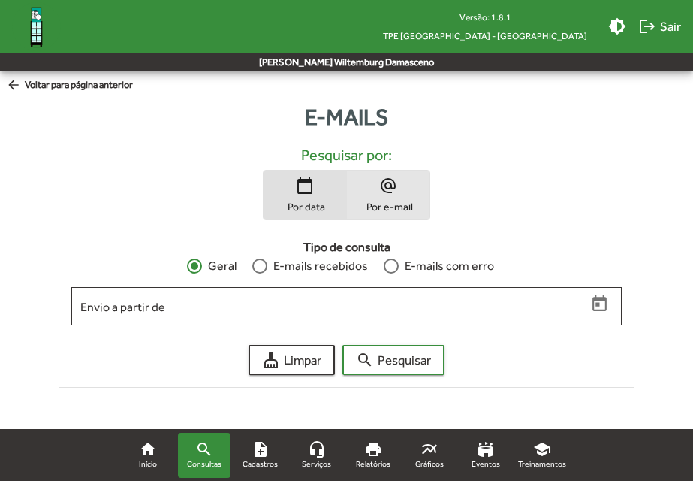
click at [407, 201] on span "Por e-mail" at bounding box center [388, 207] width 75 height 14
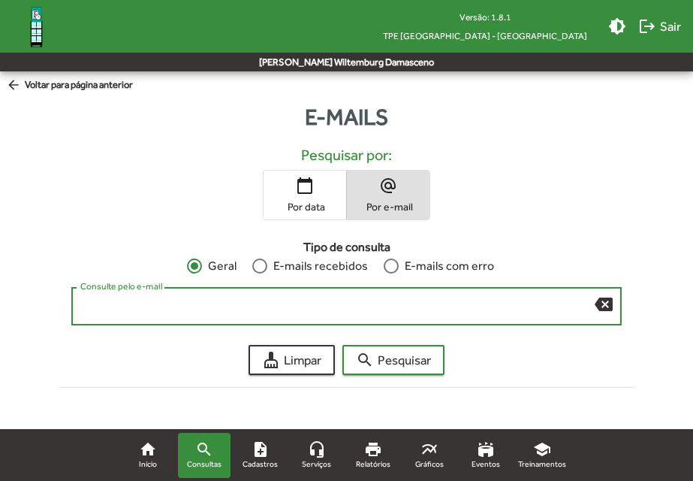
click at [528, 310] on input "Consulte pelo e-mail" at bounding box center [337, 307] width 515 height 14
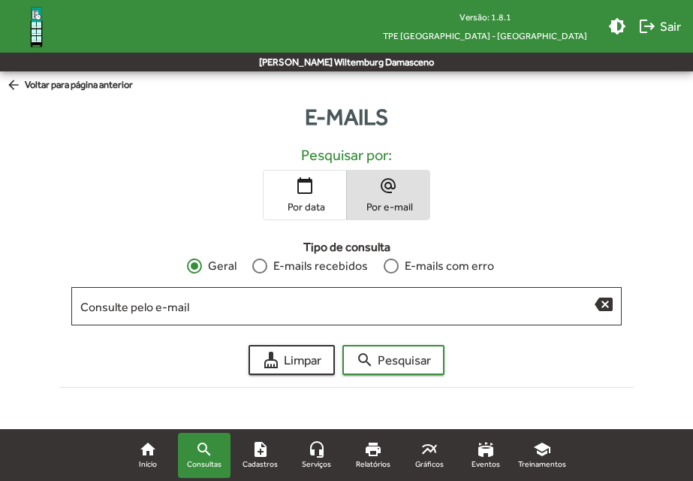
click at [15, 80] on mat-icon "arrow_back" at bounding box center [15, 85] width 19 height 17
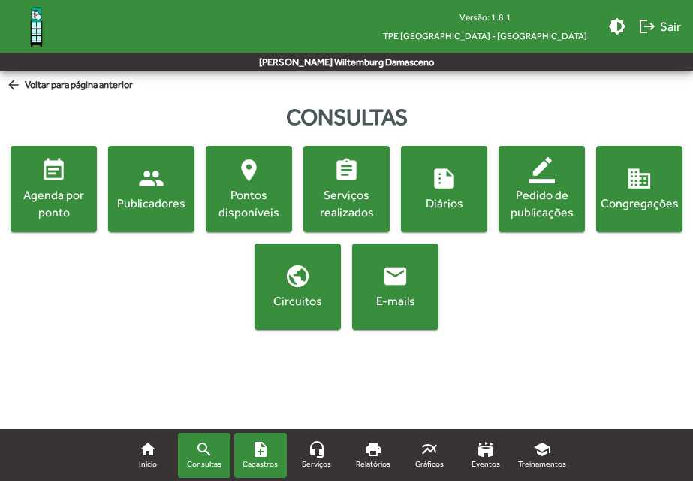
click at [267, 452] on mat-icon "note_add" at bounding box center [261, 449] width 18 height 18
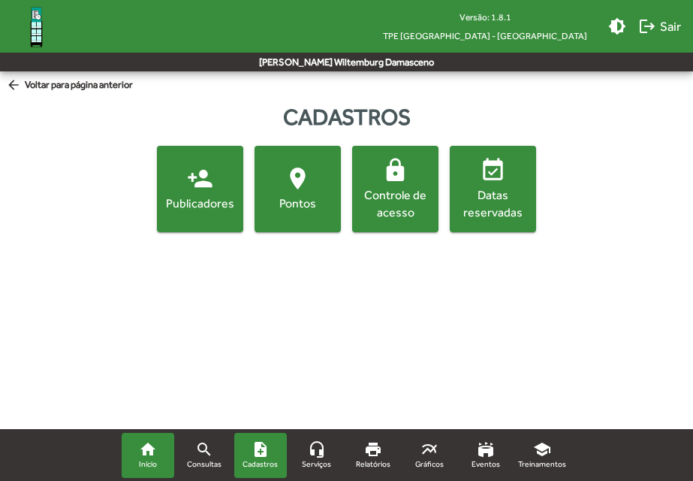
click at [146, 453] on mat-icon "home" at bounding box center [148, 449] width 18 height 18
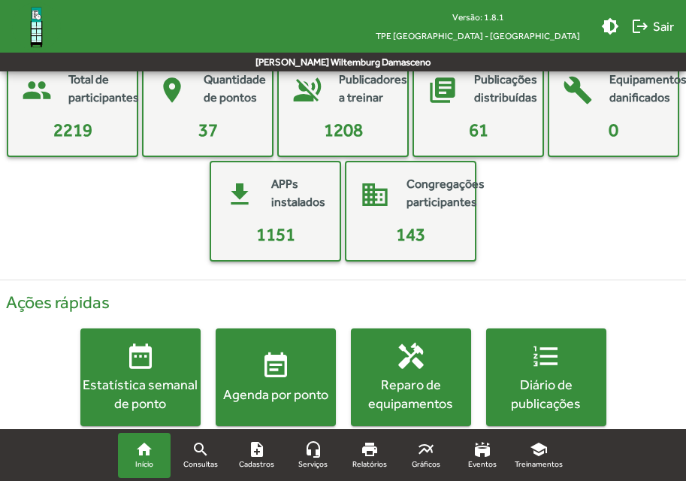
scroll to position [122, 0]
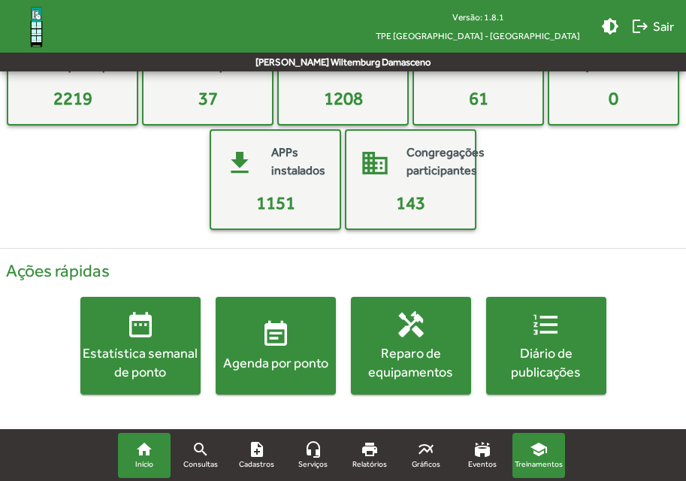
click at [542, 458] on mat-icon "school" at bounding box center [539, 449] width 18 height 18
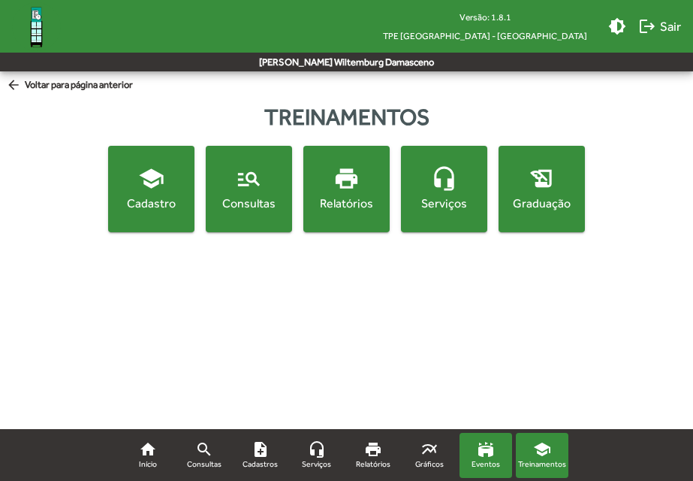
click at [492, 458] on mat-icon "stadium" at bounding box center [486, 449] width 18 height 18
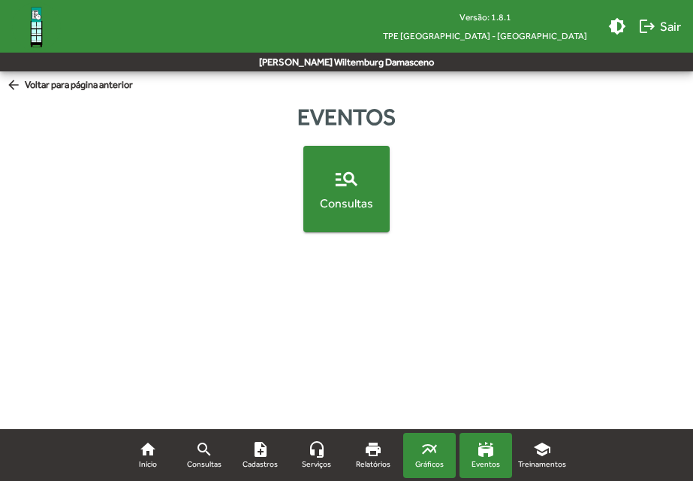
click at [428, 465] on span "Gráficos" at bounding box center [429, 464] width 29 height 12
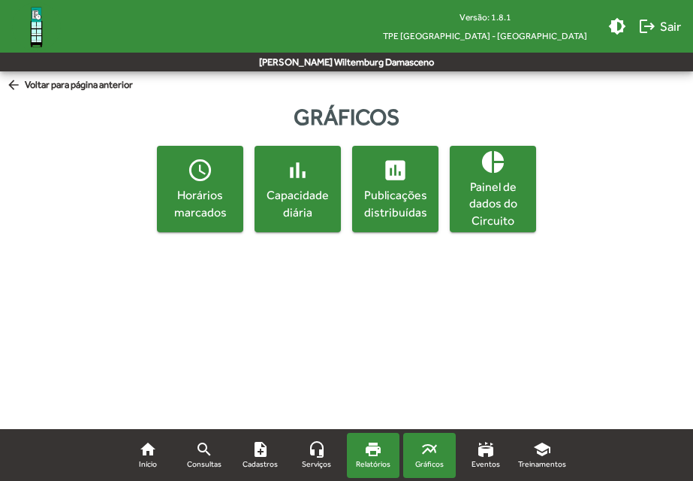
click at [379, 464] on span "Relatórios" at bounding box center [373, 464] width 35 height 12
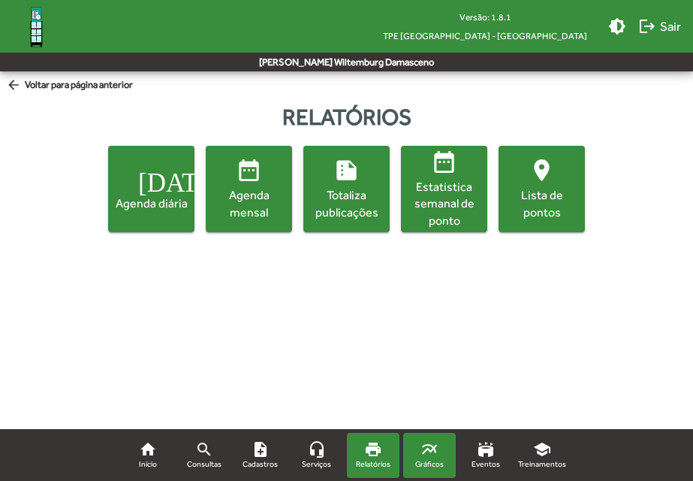
click at [435, 466] on span "Gráficos" at bounding box center [429, 464] width 29 height 12
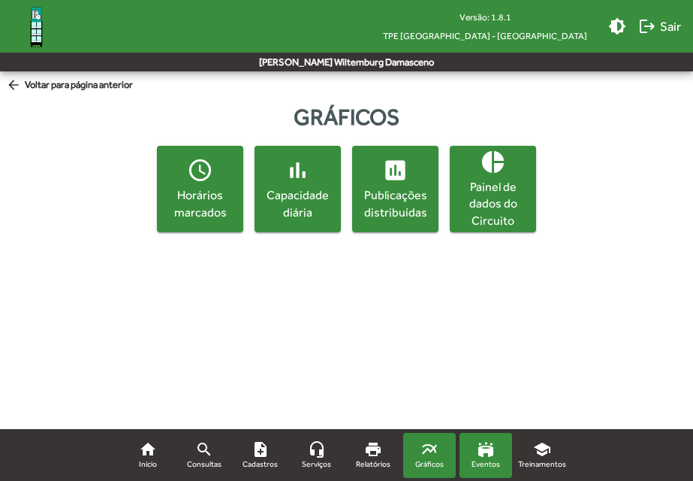
click at [490, 446] on mat-icon "stadium" at bounding box center [486, 449] width 18 height 18
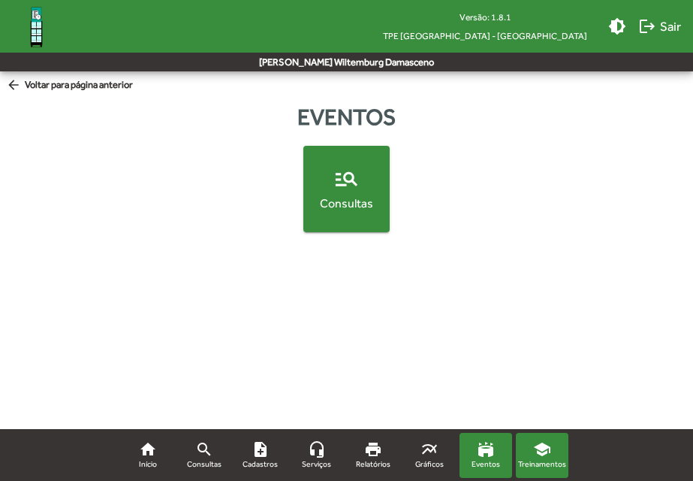
click at [546, 450] on mat-icon "school" at bounding box center [542, 449] width 18 height 18
